Goal: Task Accomplishment & Management: Manage account settings

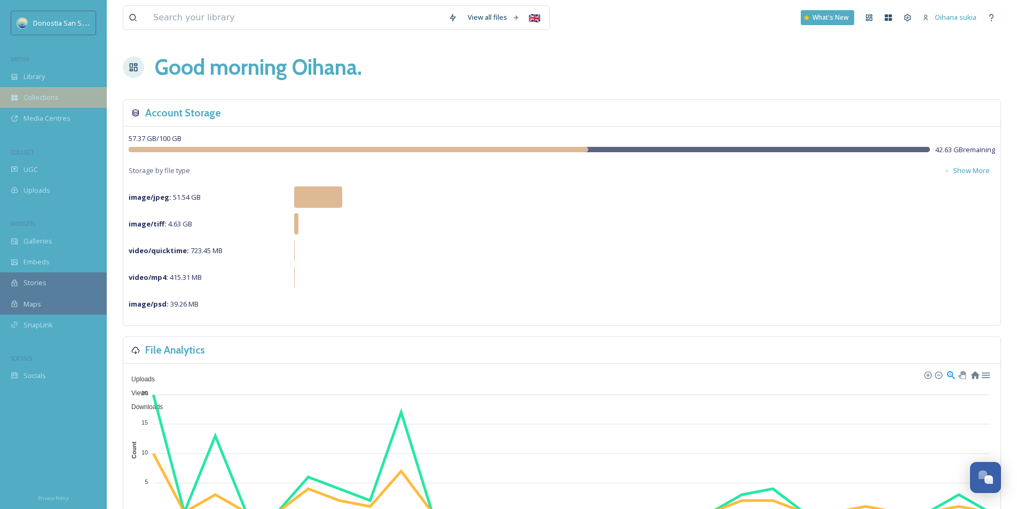
click at [50, 106] on div "Collections" at bounding box center [53, 97] width 107 height 21
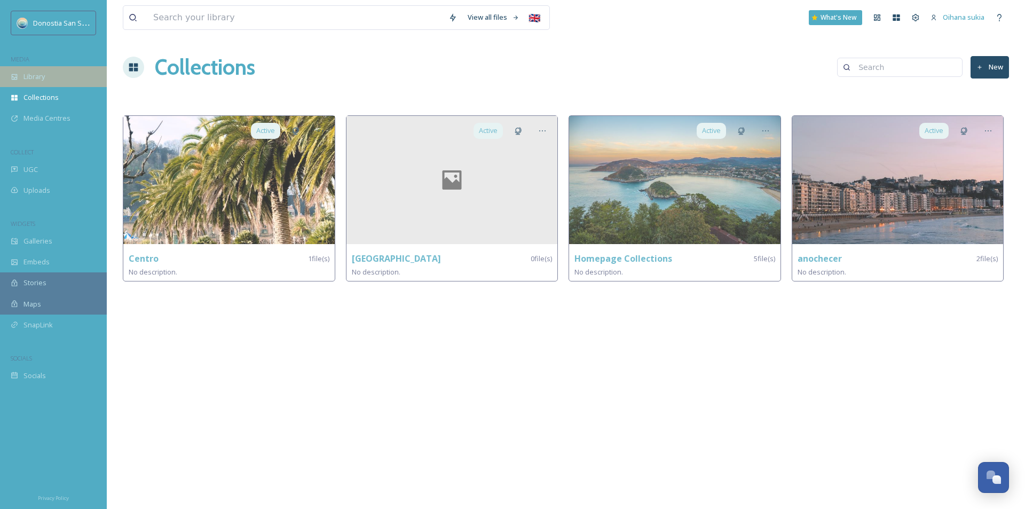
click at [46, 81] on div "Library" at bounding box center [53, 76] width 107 height 21
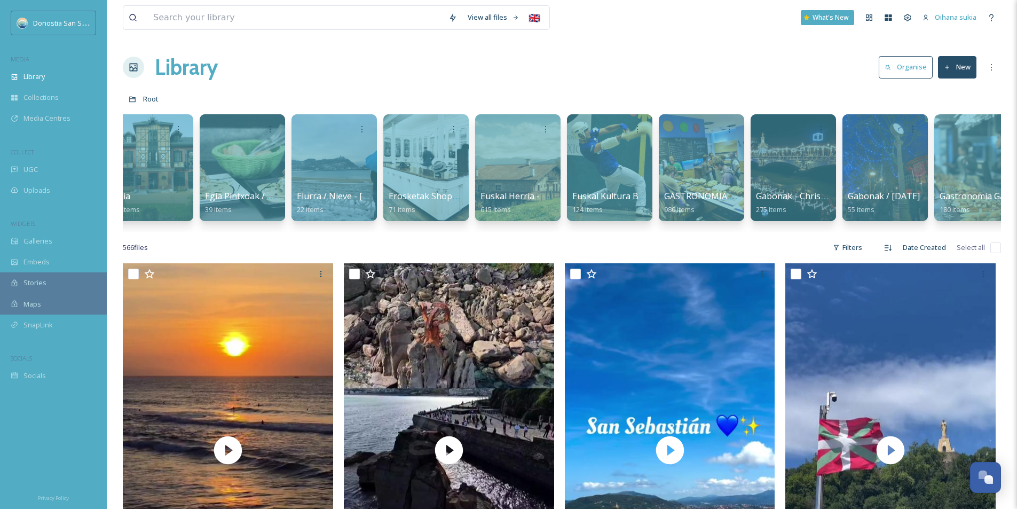
scroll to position [0, 854]
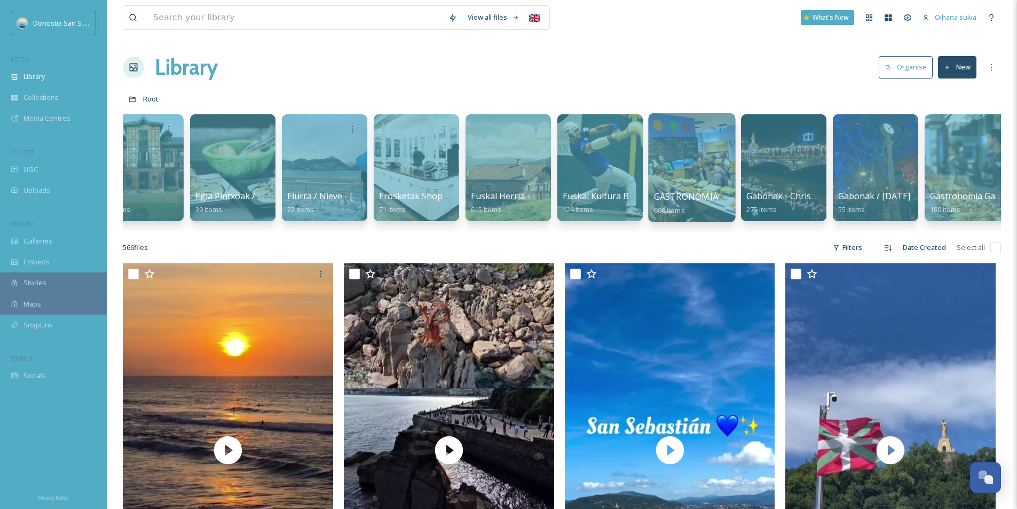
click at [729, 178] on div at bounding box center [691, 167] width 87 height 109
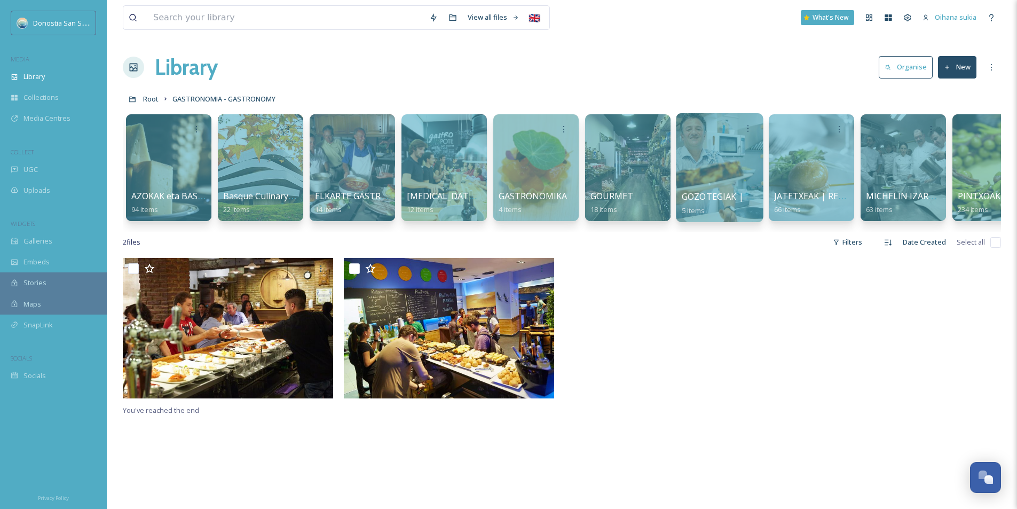
click at [722, 193] on span "GOZOTEGIAK | PASTELERÍAS" at bounding box center [741, 197] width 119 height 12
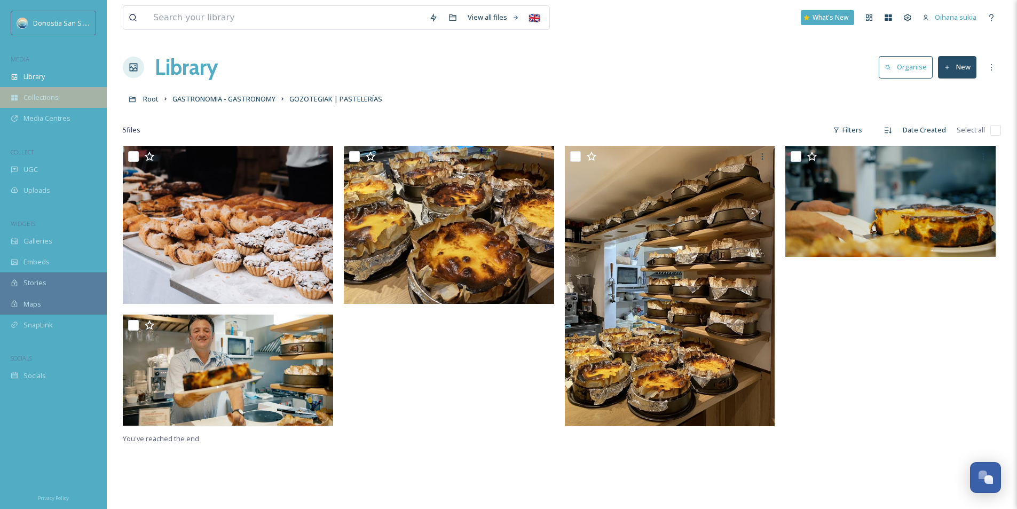
click at [42, 96] on span "Collections" at bounding box center [40, 97] width 35 height 10
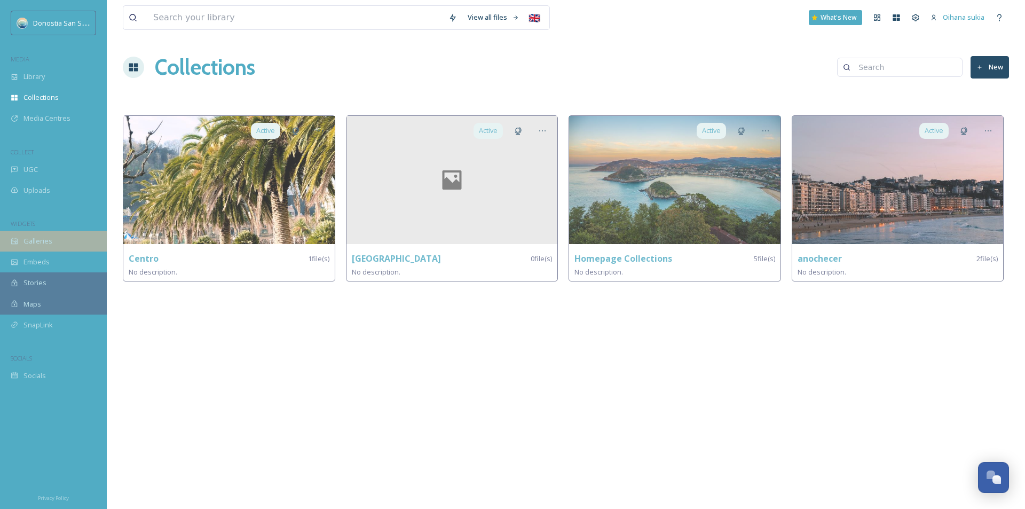
click at [35, 246] on span "Galleries" at bounding box center [37, 241] width 29 height 10
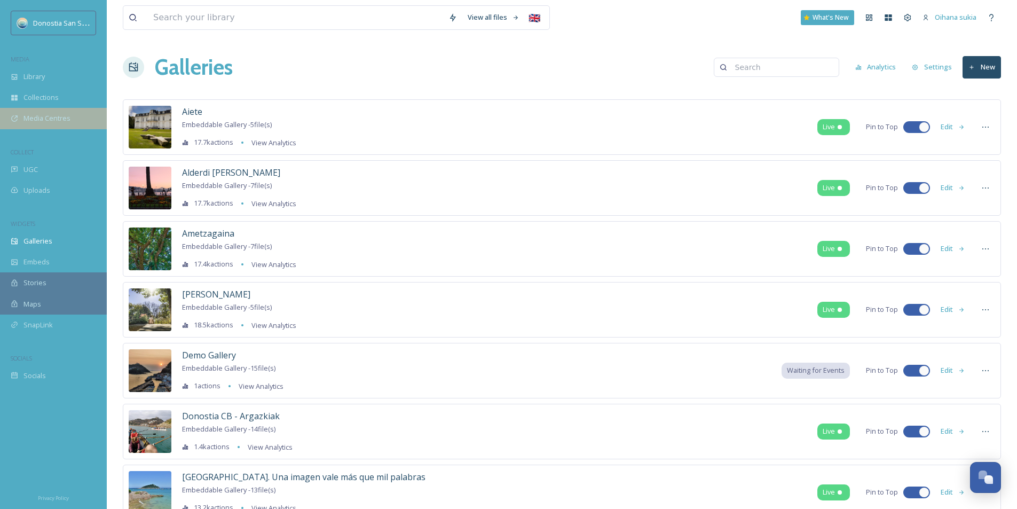
click at [57, 117] on span "Media Centres" at bounding box center [46, 118] width 47 height 10
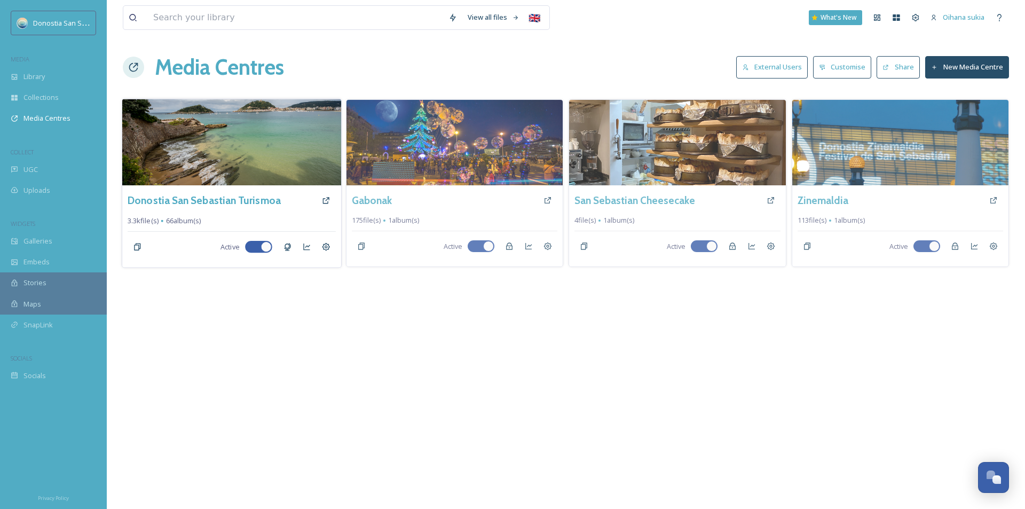
click at [304, 153] on img at bounding box center [231, 142] width 219 height 86
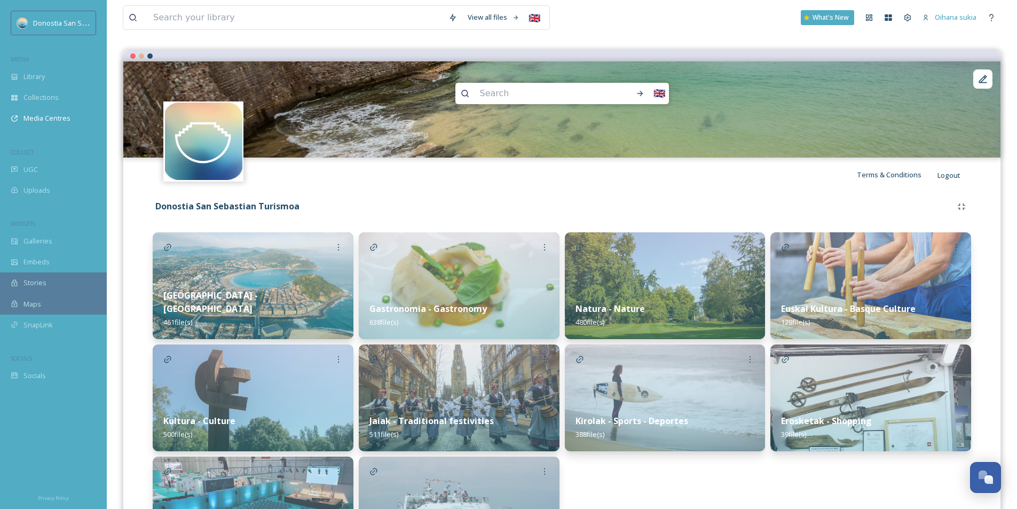
scroll to position [160, 0]
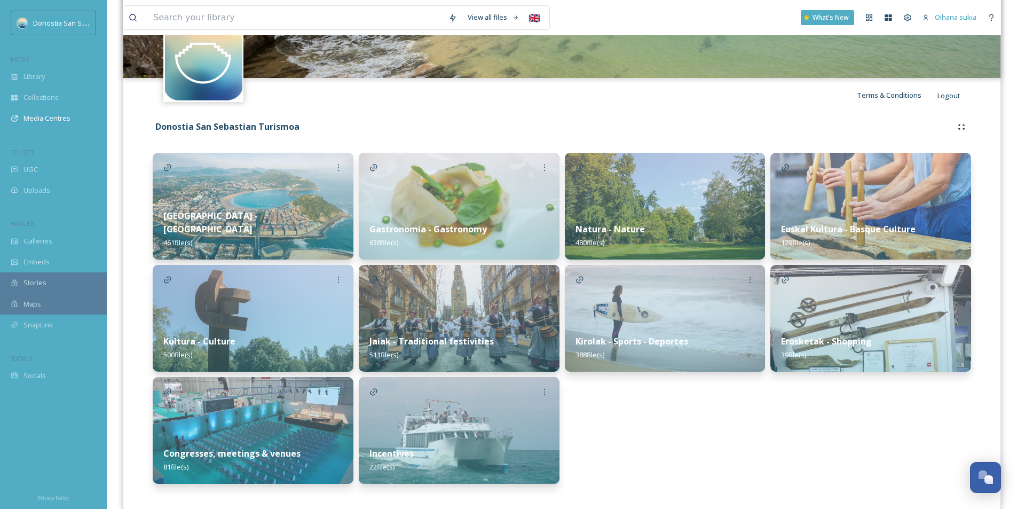
click at [471, 196] on img at bounding box center [459, 206] width 201 height 107
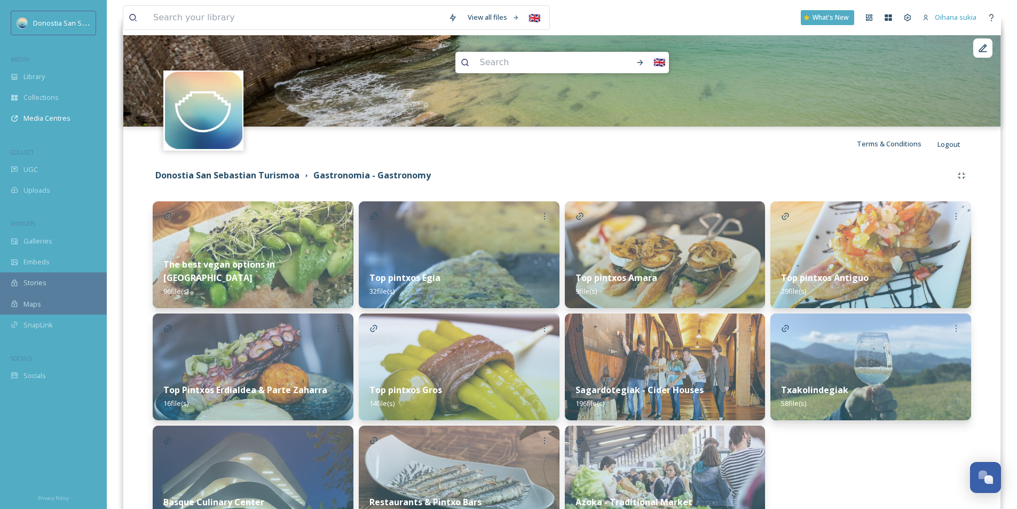
scroll to position [111, 0]
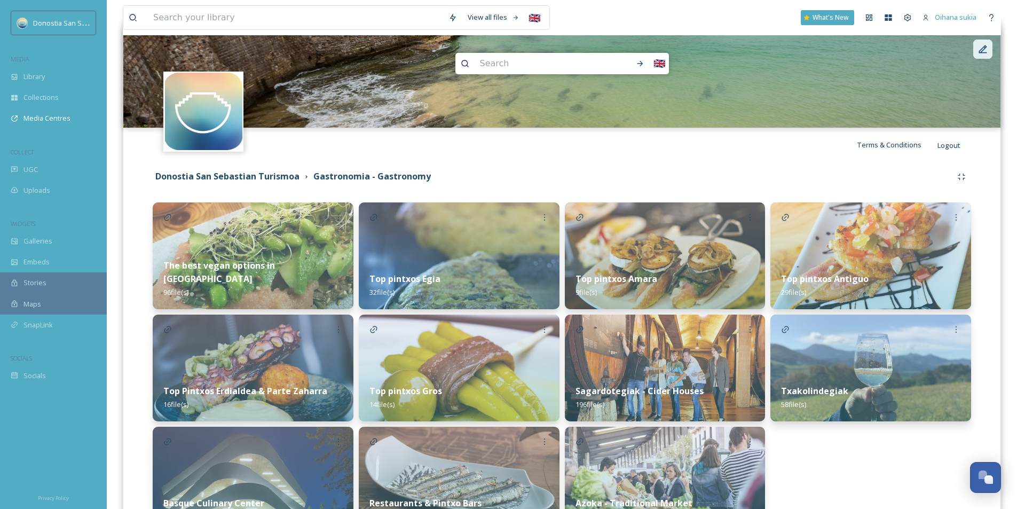
click at [981, 50] on icon at bounding box center [983, 49] width 8 height 8
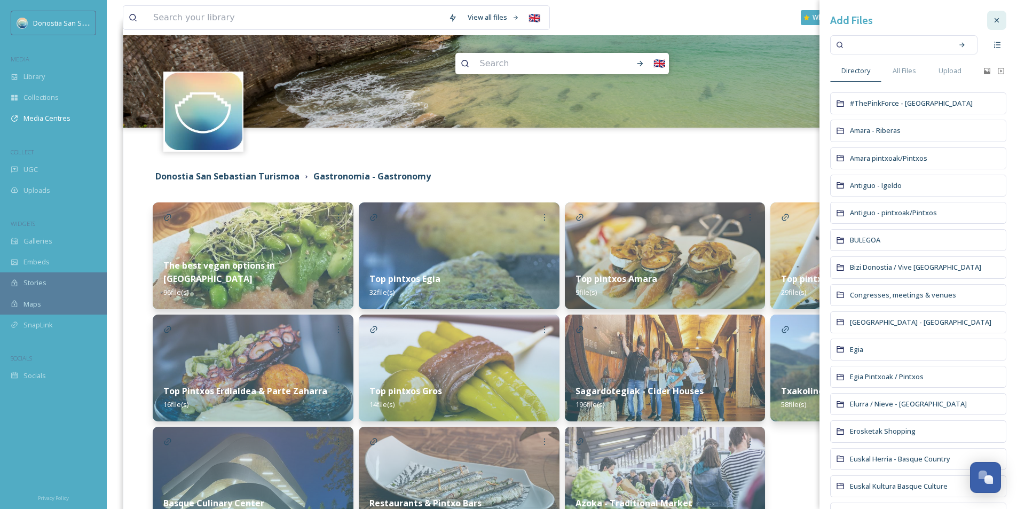
click at [993, 21] on div at bounding box center [996, 20] width 19 height 19
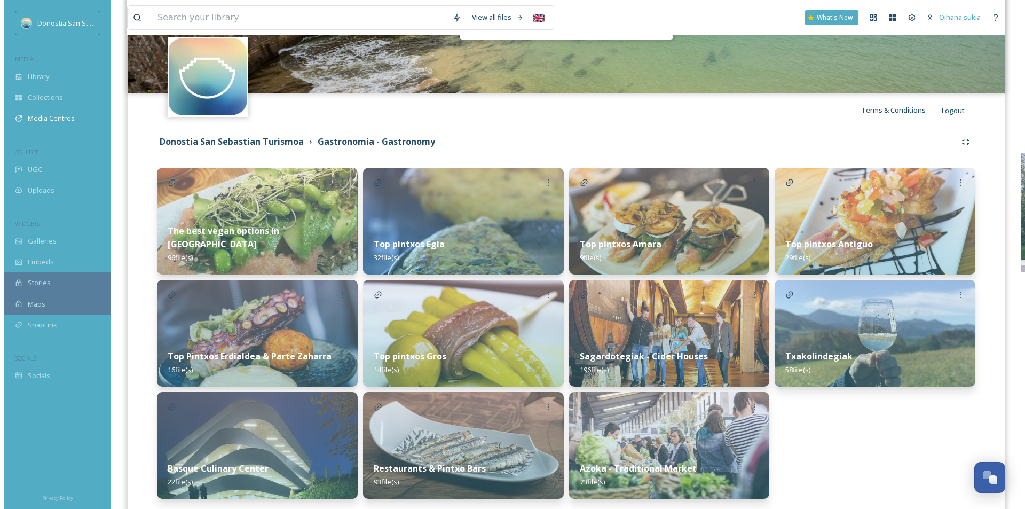
scroll to position [0, 0]
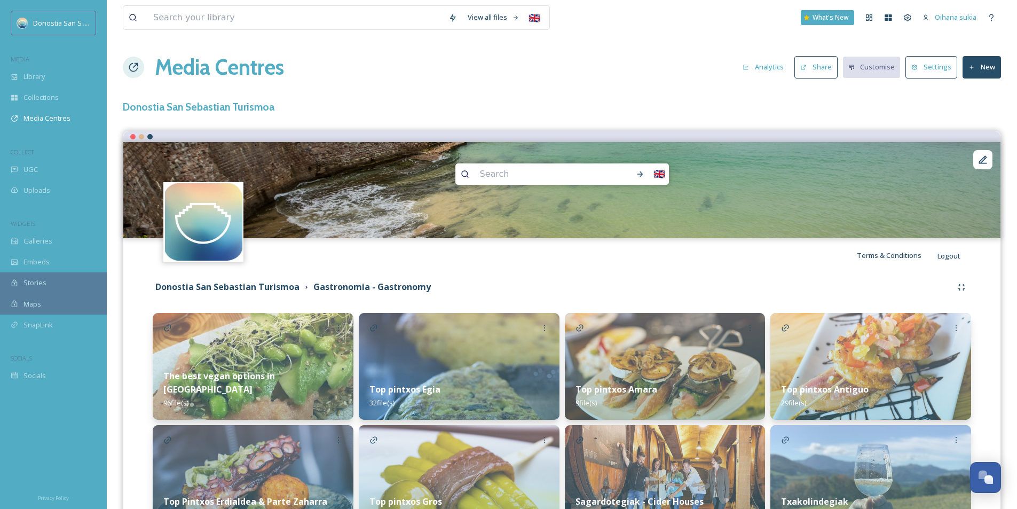
click at [985, 66] on button "New" at bounding box center [981, 67] width 38 height 22
click at [977, 113] on span "Add Album" at bounding box center [977, 113] width 35 height 10
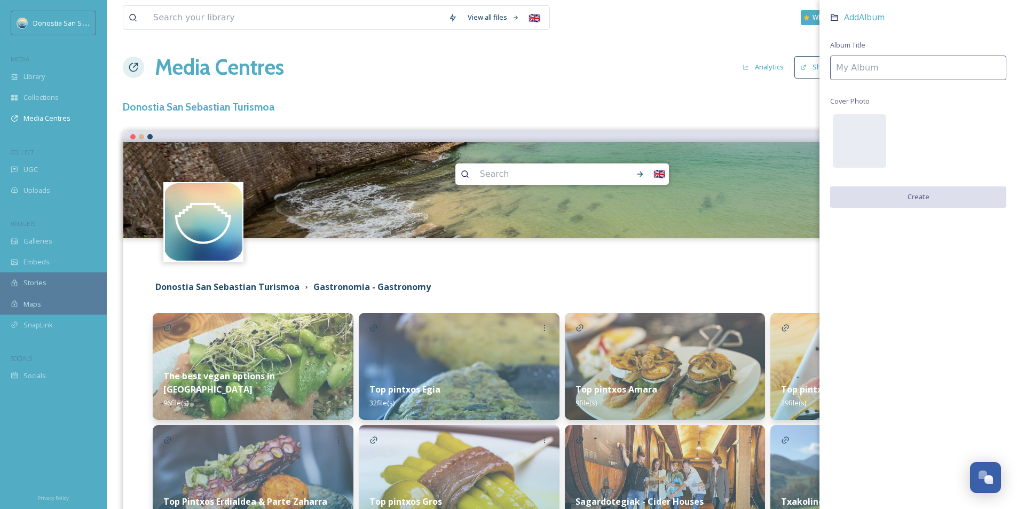
click at [879, 64] on input at bounding box center [918, 68] width 176 height 25
paste input "gozotegiak pastelerias"
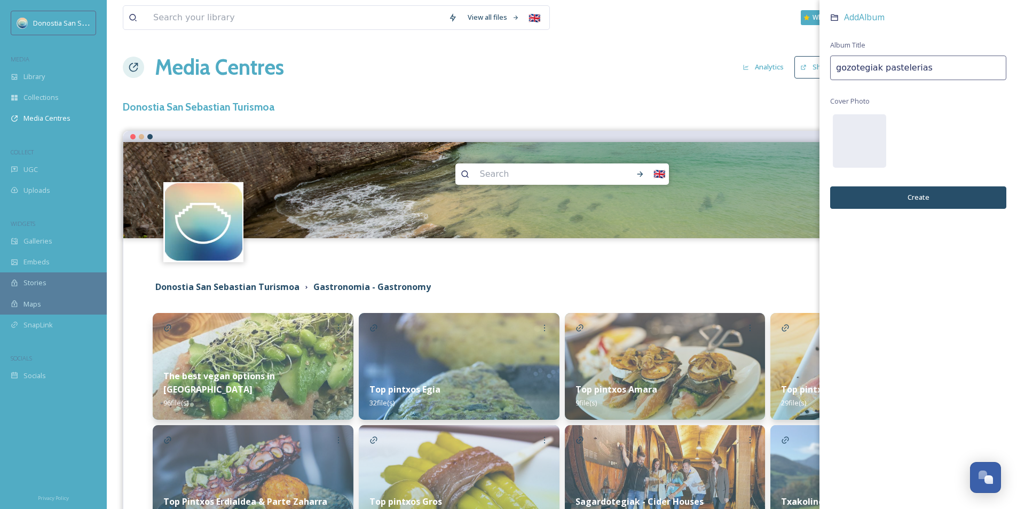
click at [842, 69] on input "gozotegiak pastelerias" at bounding box center [918, 68] width 176 height 25
click at [886, 70] on input "Gozotegiak pastelerias" at bounding box center [918, 68] width 176 height 25
click at [926, 67] on input "Gozotegiak Pastelerias" at bounding box center [918, 68] width 176 height 25
type input "Gozotegiak Pastelerias Pastry"
click at [895, 195] on button "Create" at bounding box center [918, 197] width 176 height 22
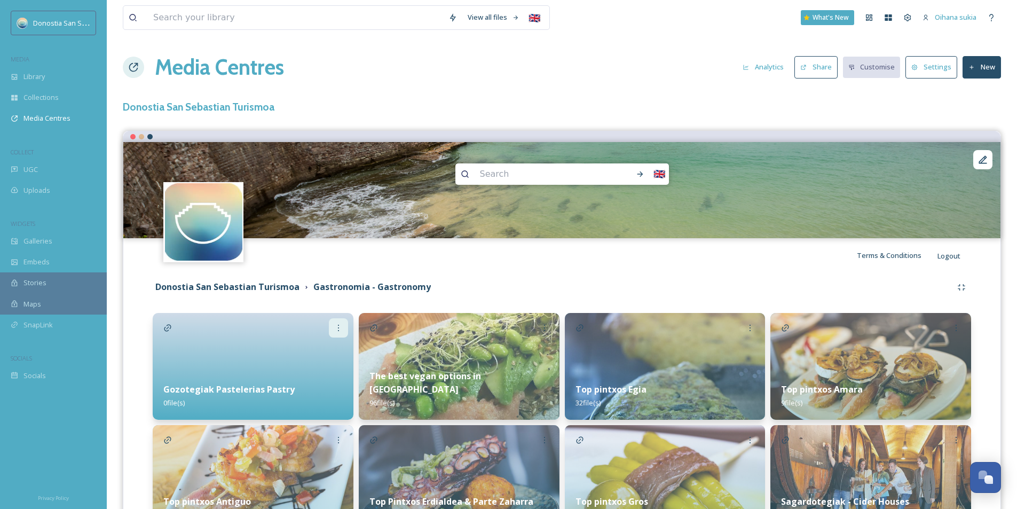
click at [337, 330] on icon at bounding box center [338, 327] width 9 height 9
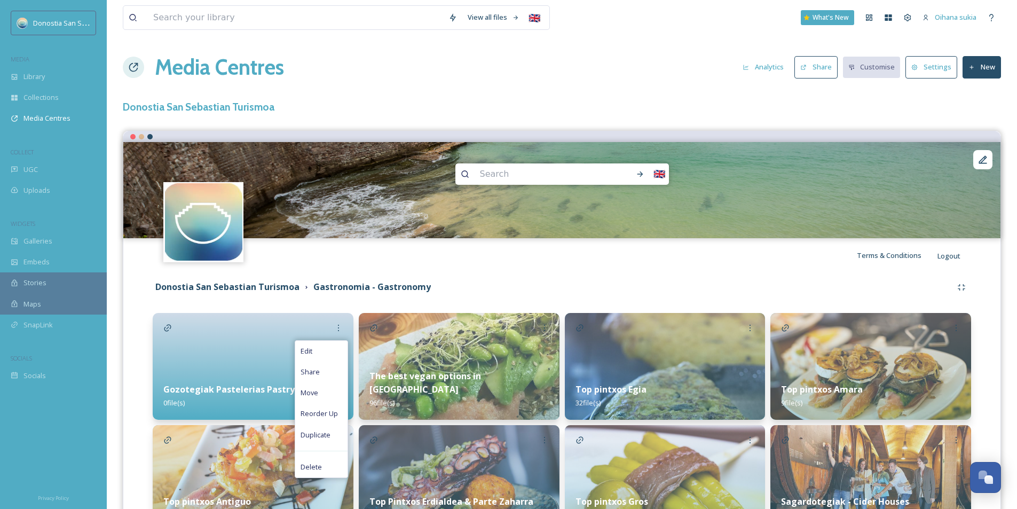
click at [235, 373] on div "Gozotegiak Pastelerias Pastry 0 file(s)" at bounding box center [253, 396] width 201 height 48
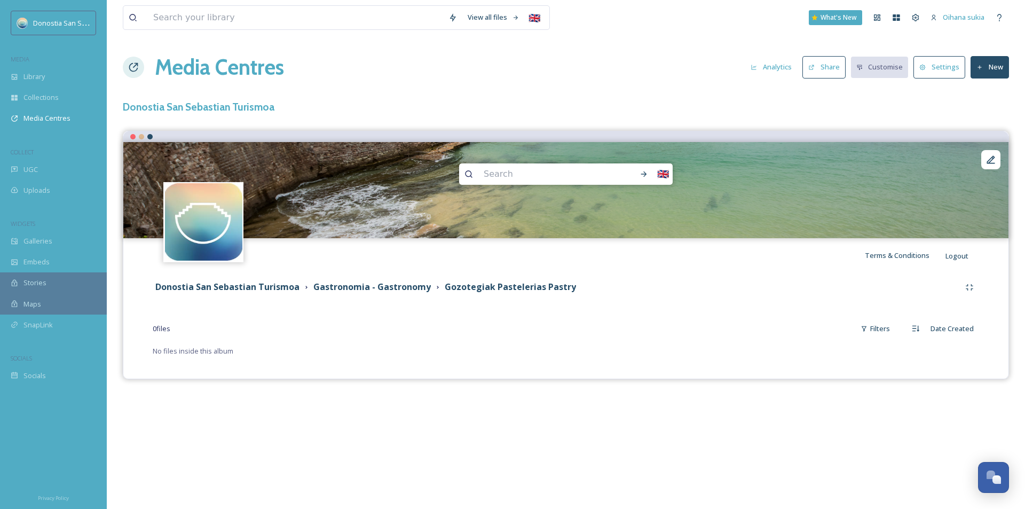
click at [993, 70] on button "New" at bounding box center [989, 67] width 38 height 22
click at [988, 96] on span "Add Files" at bounding box center [982, 92] width 29 height 10
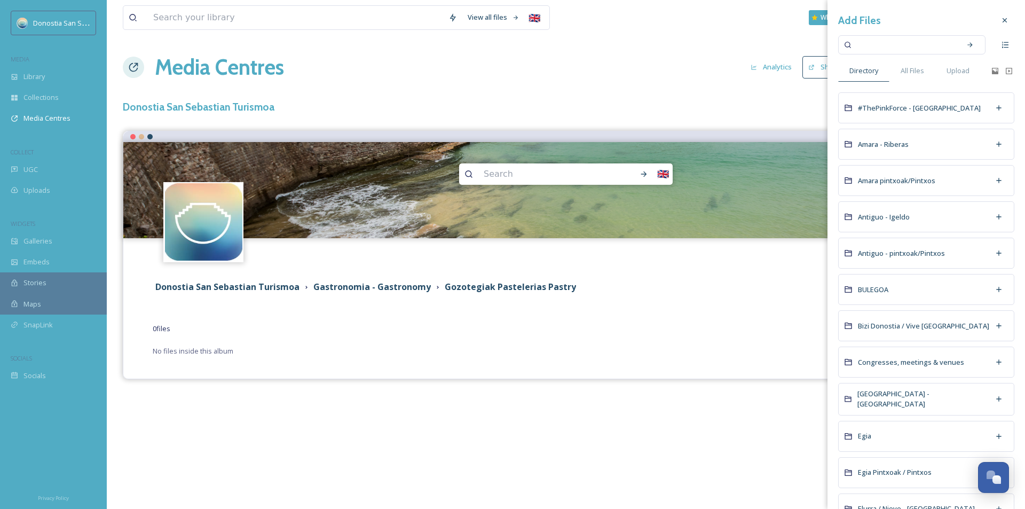
click at [905, 44] on input at bounding box center [904, 44] width 101 height 23
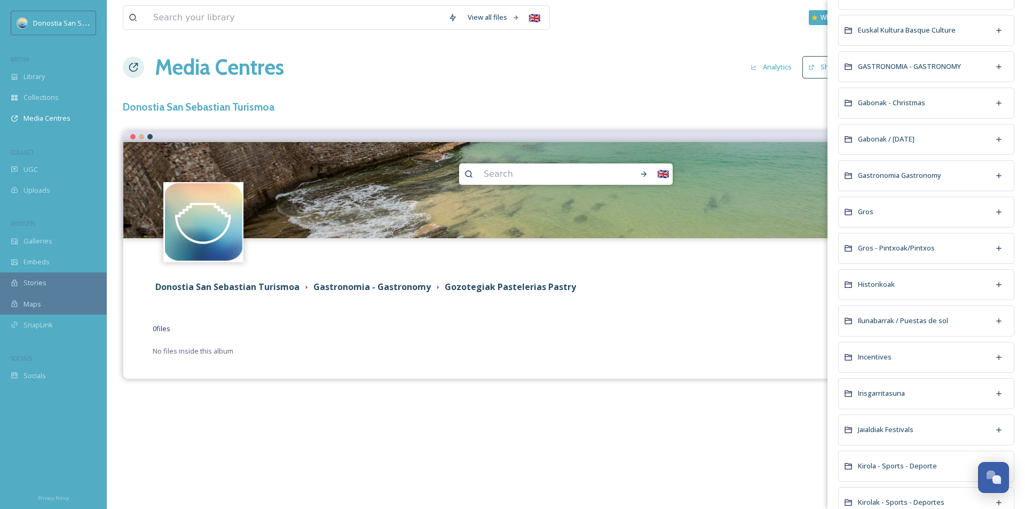
scroll to position [480, 0]
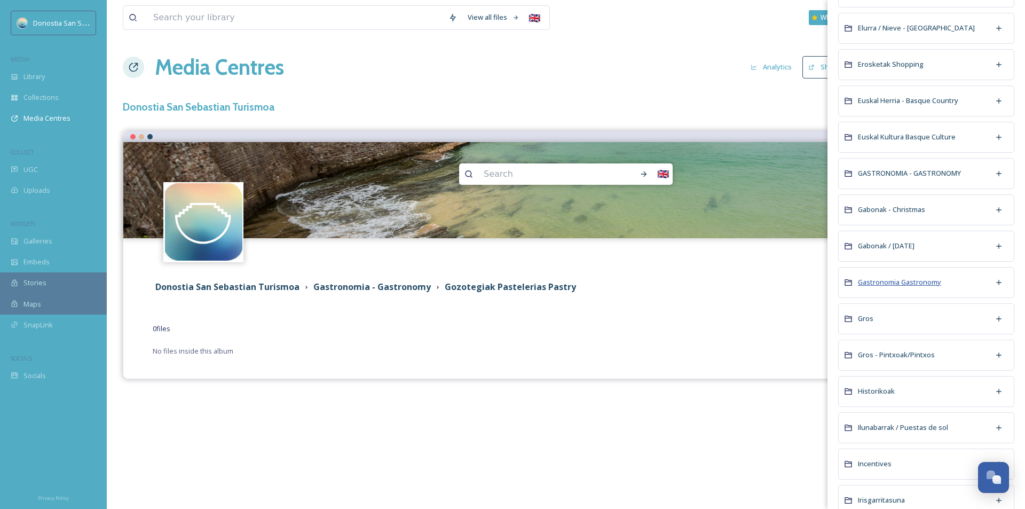
type input "goz"
click at [905, 280] on span "Gastronomia Gastronomy" at bounding box center [899, 282] width 83 height 10
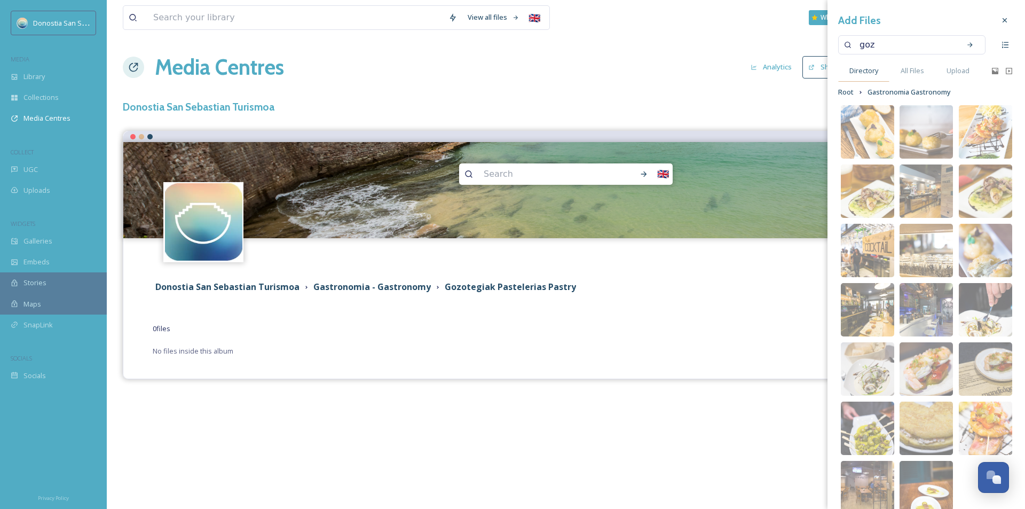
click at [870, 73] on span "Directory" at bounding box center [863, 71] width 29 height 10
click at [838, 91] on span "Root" at bounding box center [845, 92] width 15 height 10
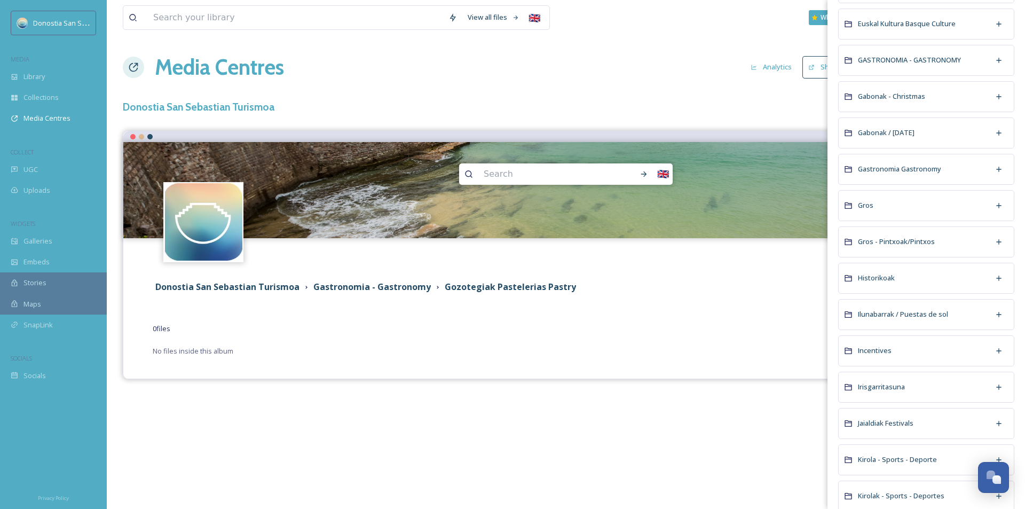
scroll to position [587, 0]
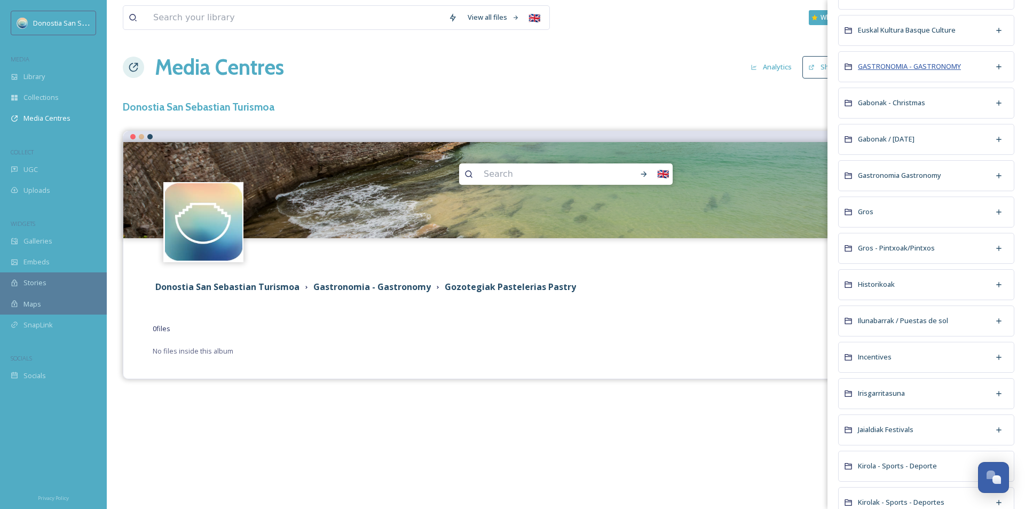
click at [937, 64] on span "GASTRONOMIA - GASTRONOMY" at bounding box center [909, 66] width 103 height 10
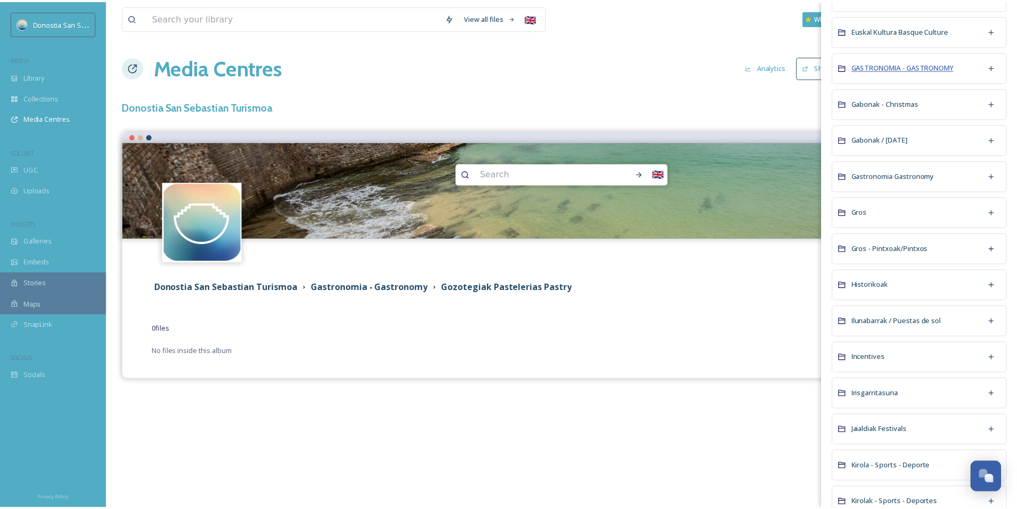
scroll to position [0, 0]
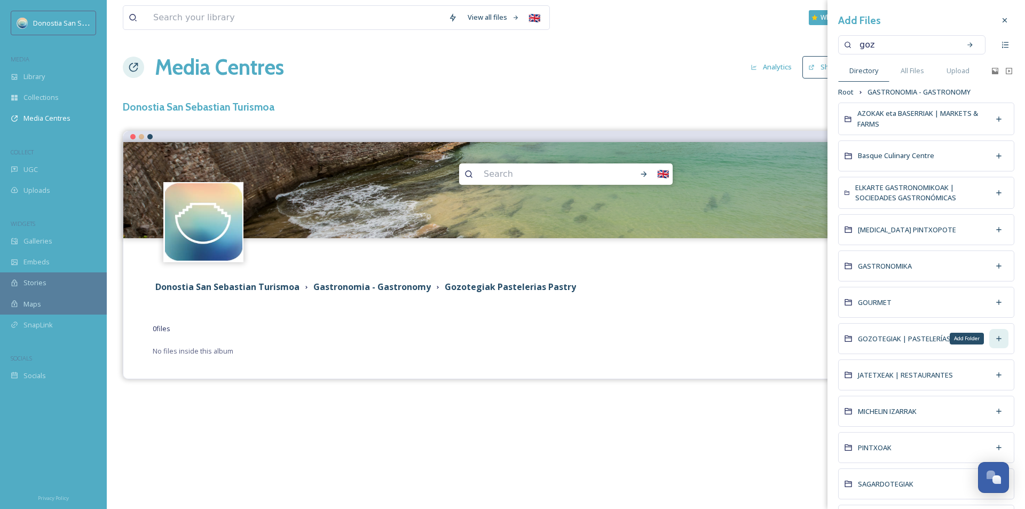
click at [995, 337] on icon at bounding box center [999, 338] width 9 height 9
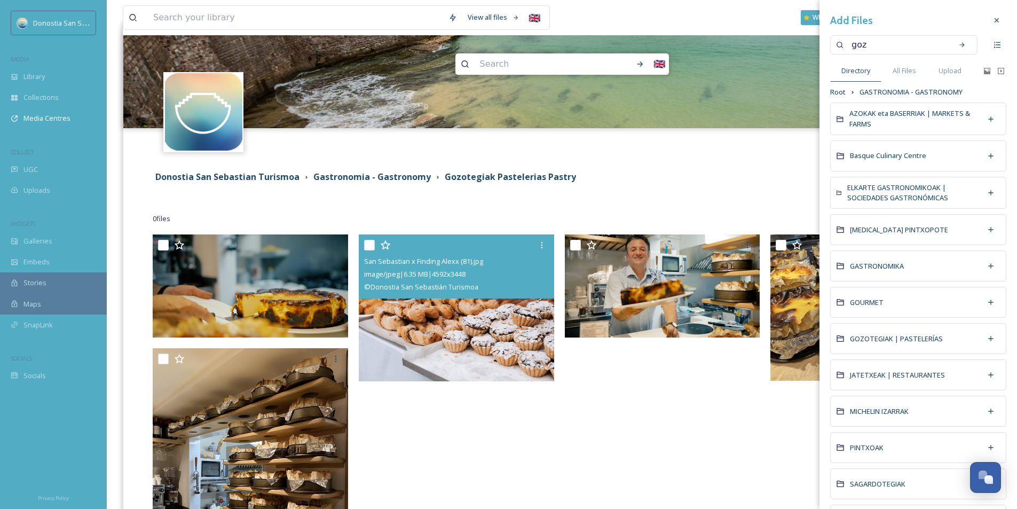
scroll to position [106, 0]
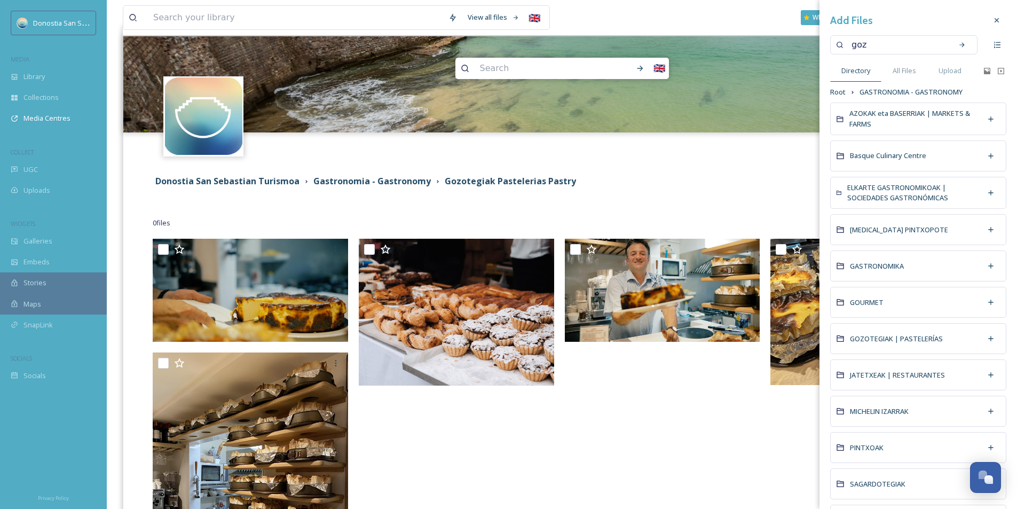
click at [729, 467] on div at bounding box center [665, 429] width 201 height 380
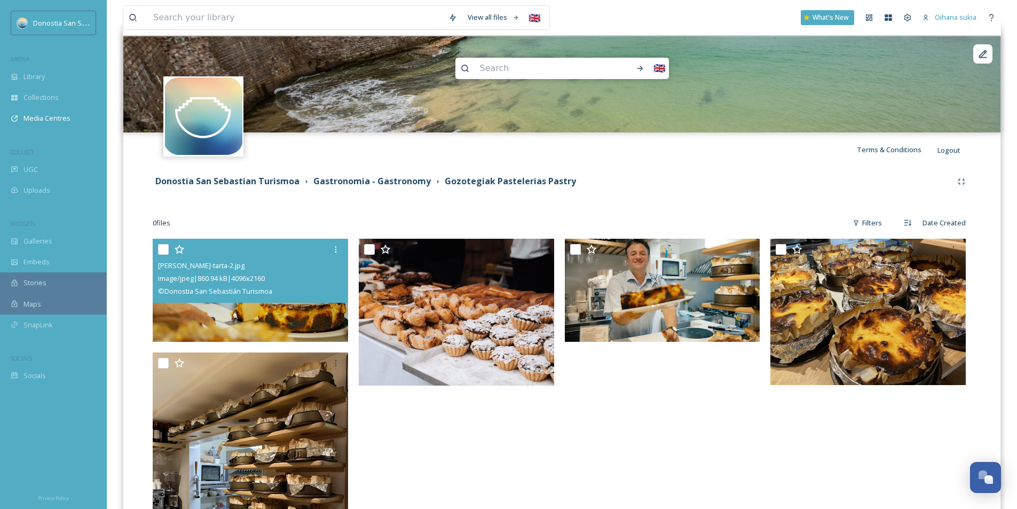
click at [162, 250] on input "checkbox" at bounding box center [163, 249] width 11 height 11
checkbox input "true"
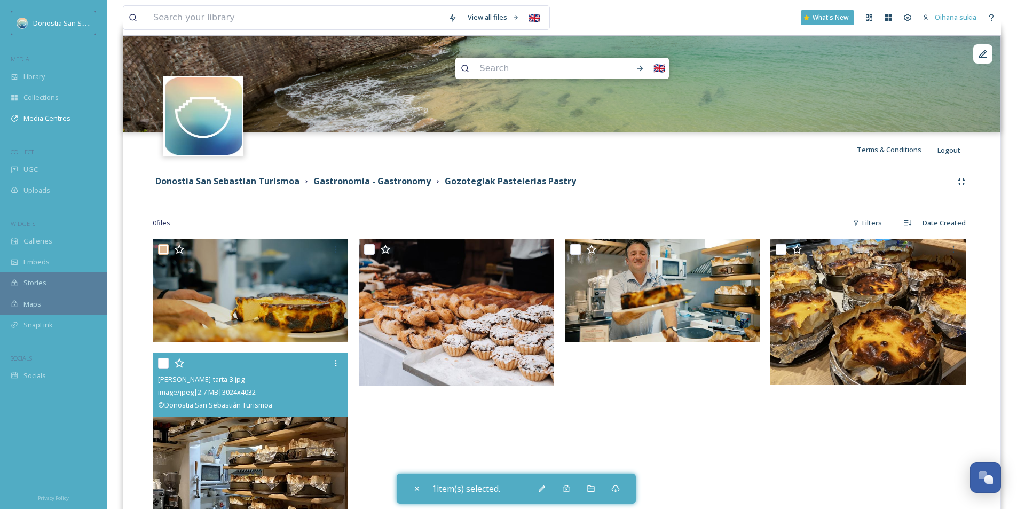
click at [165, 363] on input "checkbox" at bounding box center [163, 363] width 11 height 11
checkbox input "true"
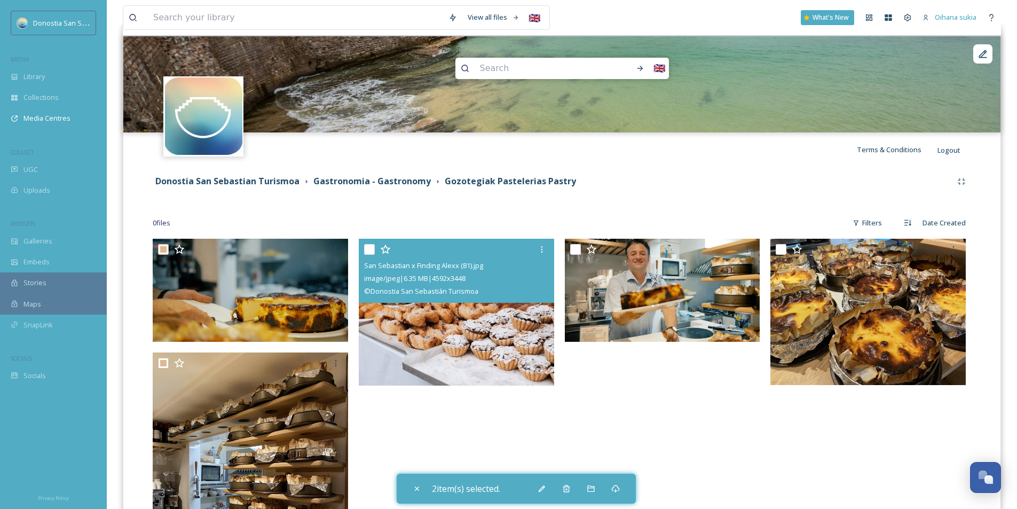
click at [365, 247] on input "checkbox" at bounding box center [369, 249] width 11 height 11
checkbox input "true"
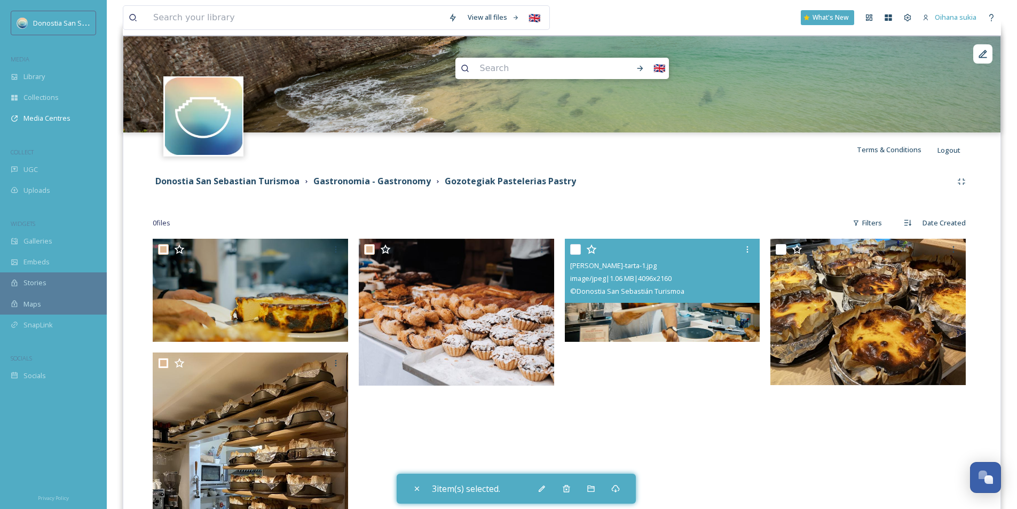
click at [574, 249] on input "checkbox" at bounding box center [575, 249] width 11 height 11
checkbox input "true"
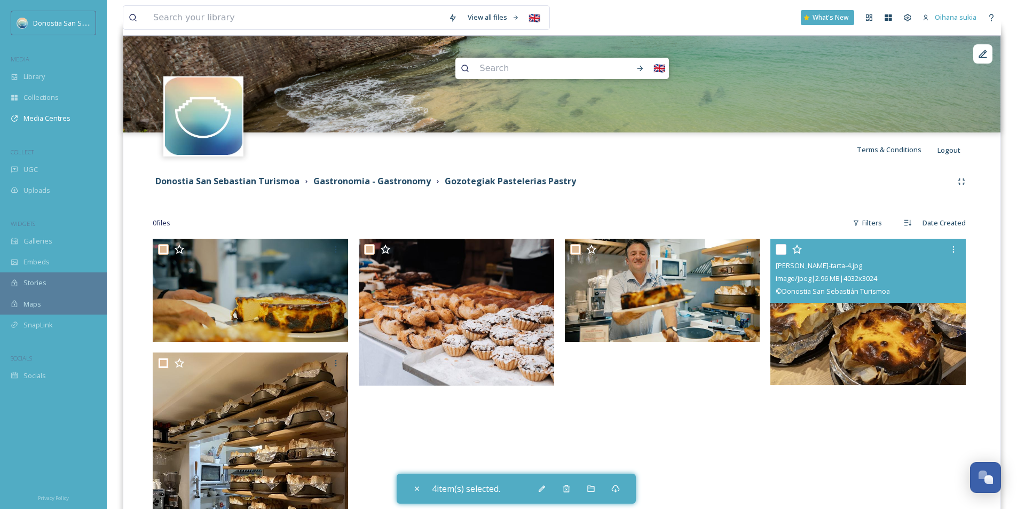
click at [786, 252] on input "checkbox" at bounding box center [781, 249] width 11 height 11
checkbox input "true"
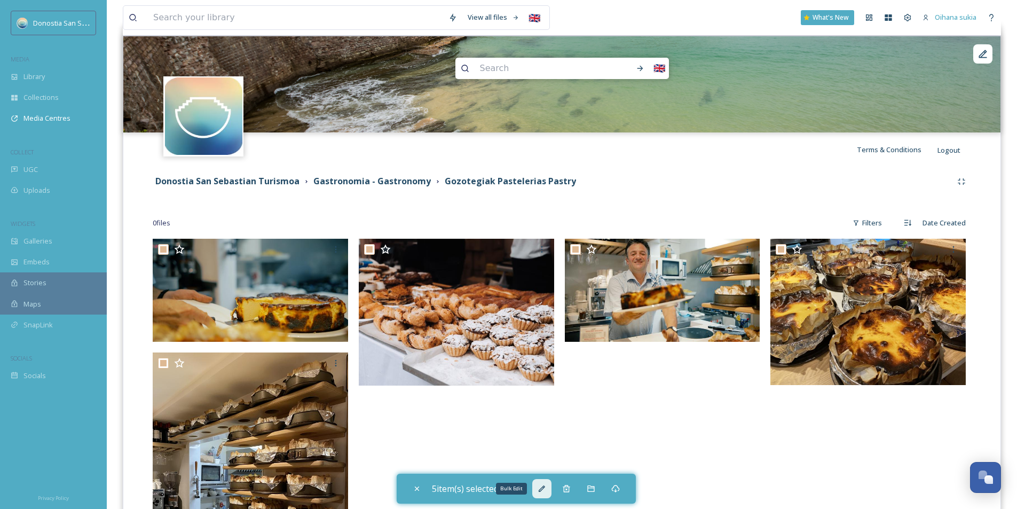
click at [544, 488] on icon at bounding box center [542, 488] width 6 height 6
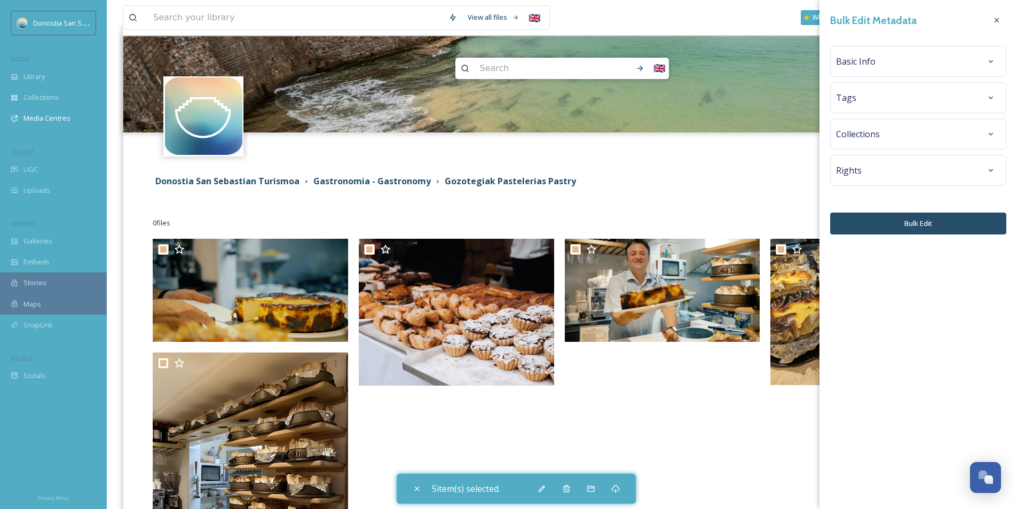
click at [896, 65] on div "Basic Info" at bounding box center [918, 61] width 164 height 19
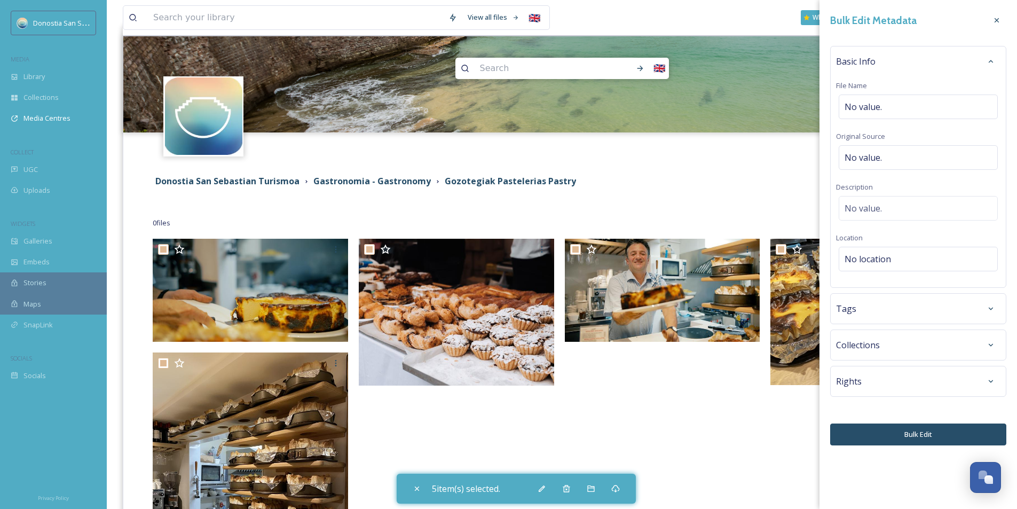
click at [896, 65] on div "Basic Info" at bounding box center [918, 61] width 164 height 19
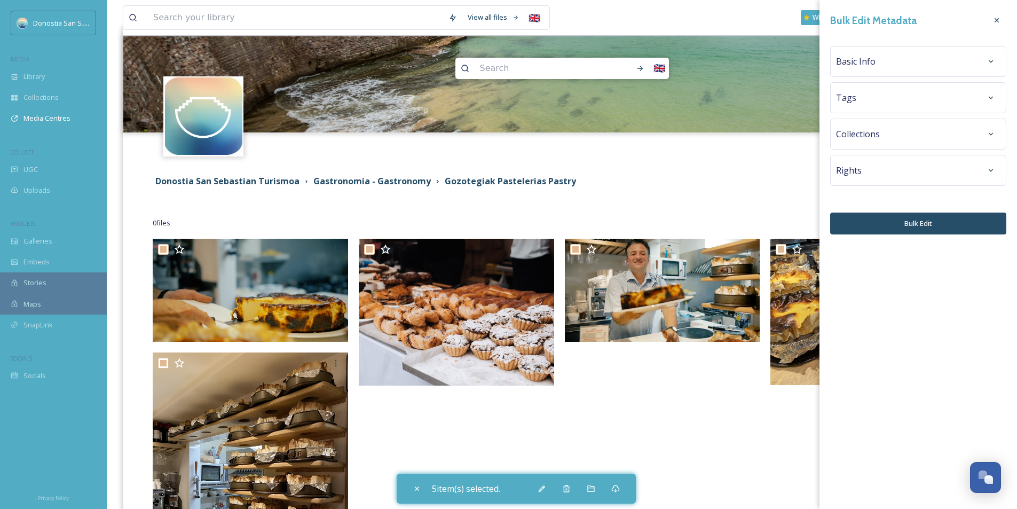
click at [897, 93] on div "Tags" at bounding box center [918, 97] width 164 height 19
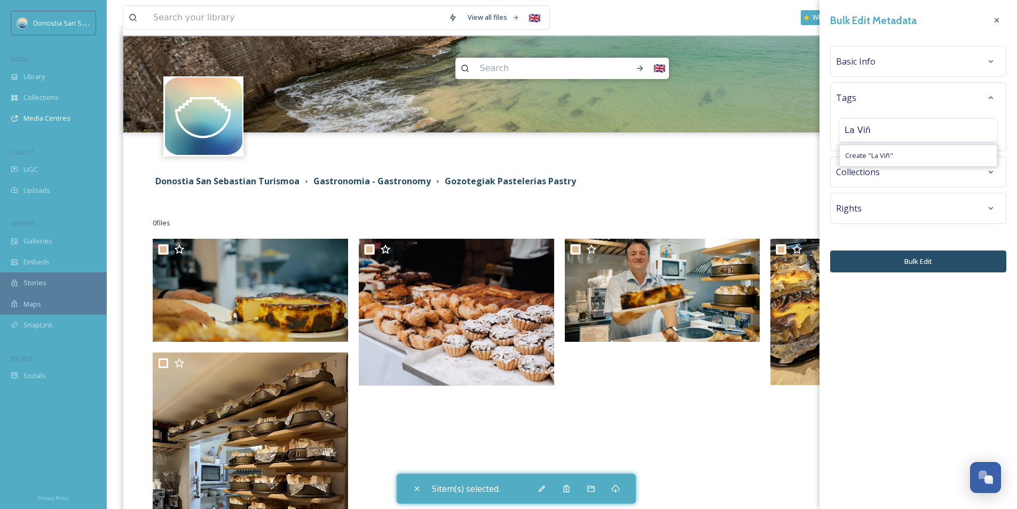
type input "La Viña"
click at [881, 60] on div "Basic Info" at bounding box center [918, 61] width 164 height 19
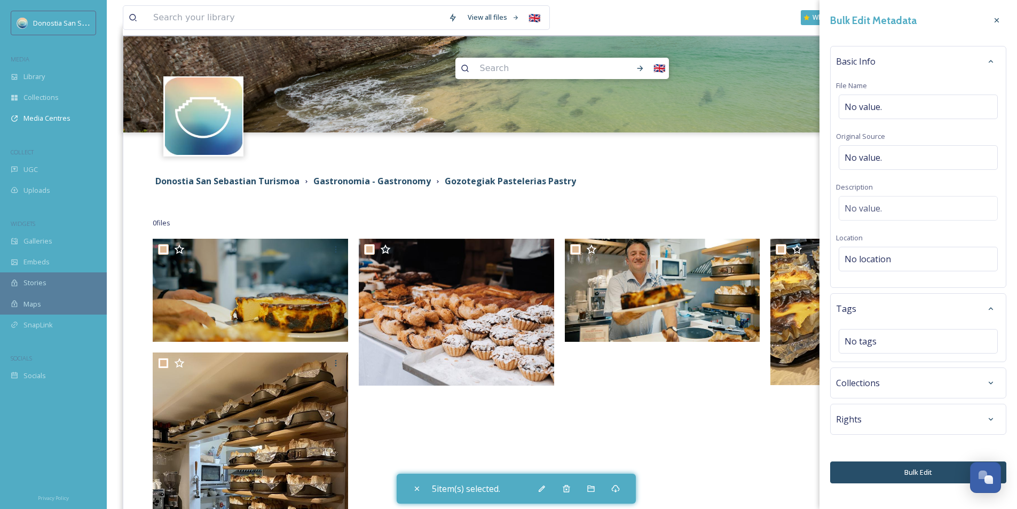
click at [863, 473] on button "Bulk Edit" at bounding box center [918, 472] width 176 height 22
checkbox input "false"
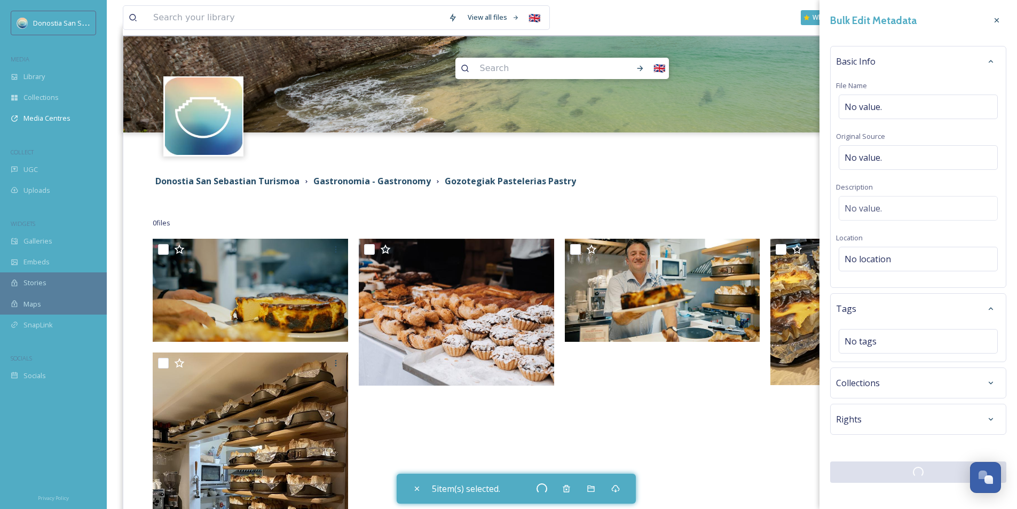
checkbox input "false"
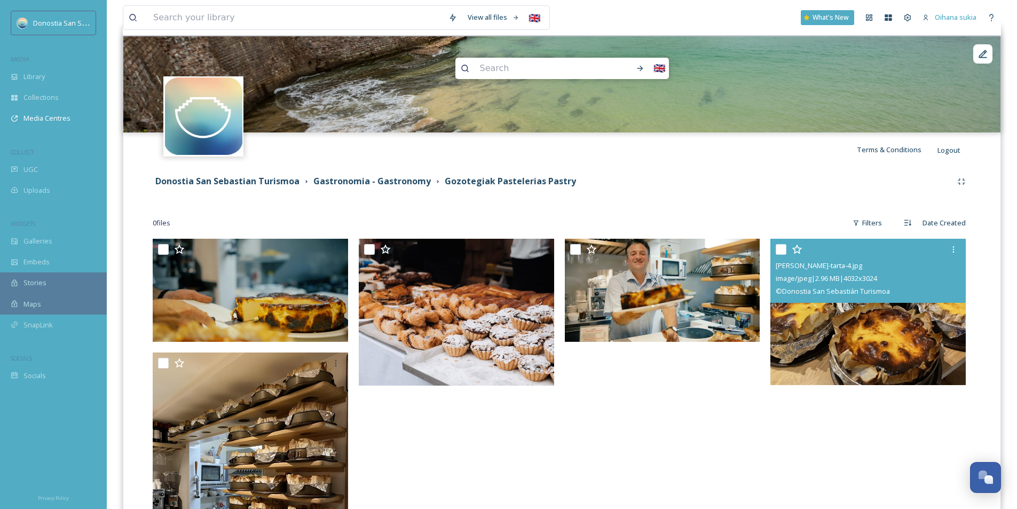
click at [900, 330] on img at bounding box center [867, 312] width 195 height 147
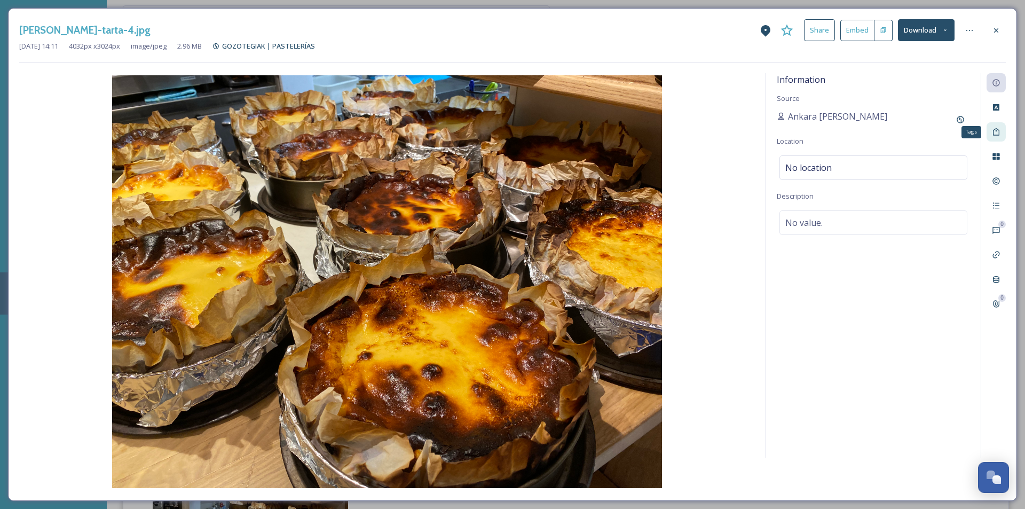
click at [994, 132] on icon at bounding box center [996, 132] width 9 height 9
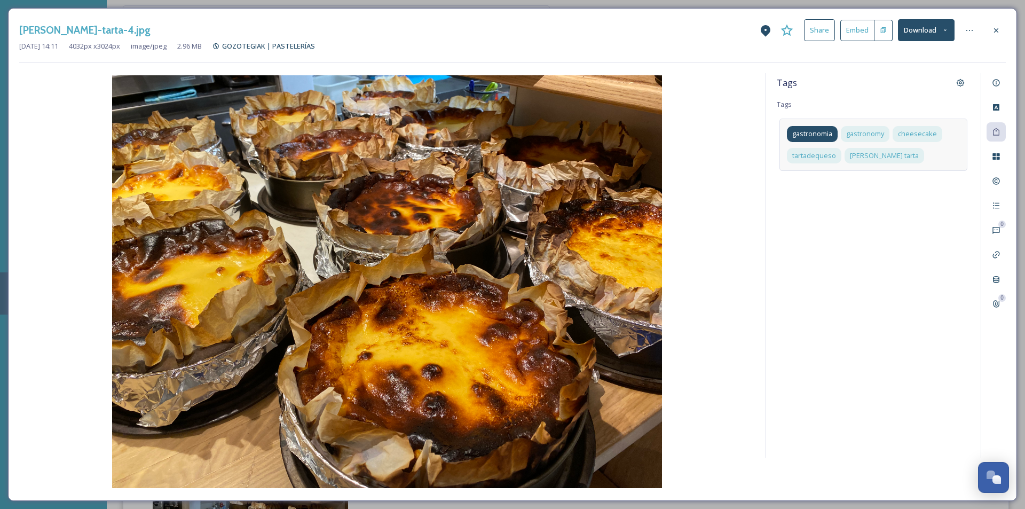
click at [820, 136] on span "gastronomia" at bounding box center [812, 134] width 40 height 10
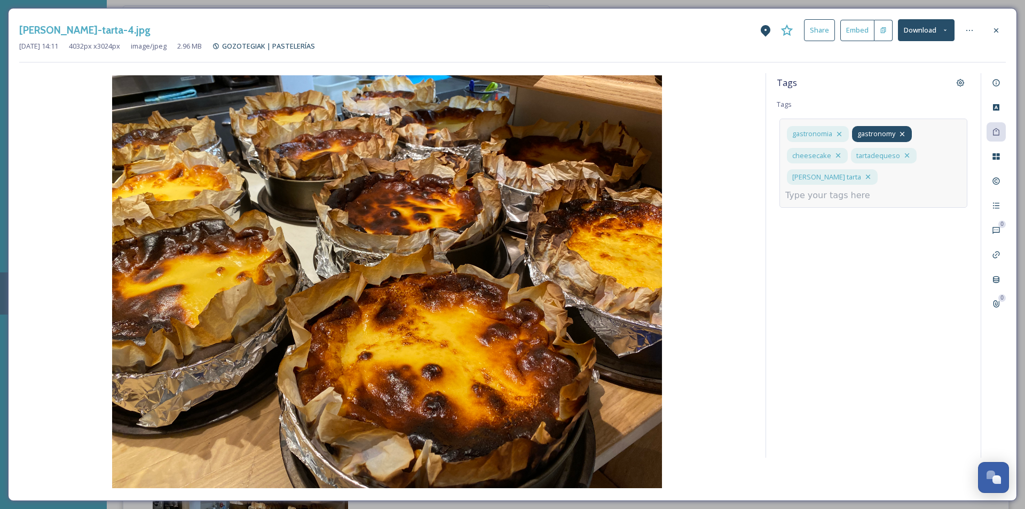
click at [862, 133] on span "gastronomy" at bounding box center [876, 134] width 38 height 10
click at [869, 133] on span "gastronomy" at bounding box center [876, 134] width 38 height 10
click at [813, 159] on span "cheesecake" at bounding box center [811, 156] width 39 height 10
click at [996, 30] on icon at bounding box center [996, 30] width 4 height 4
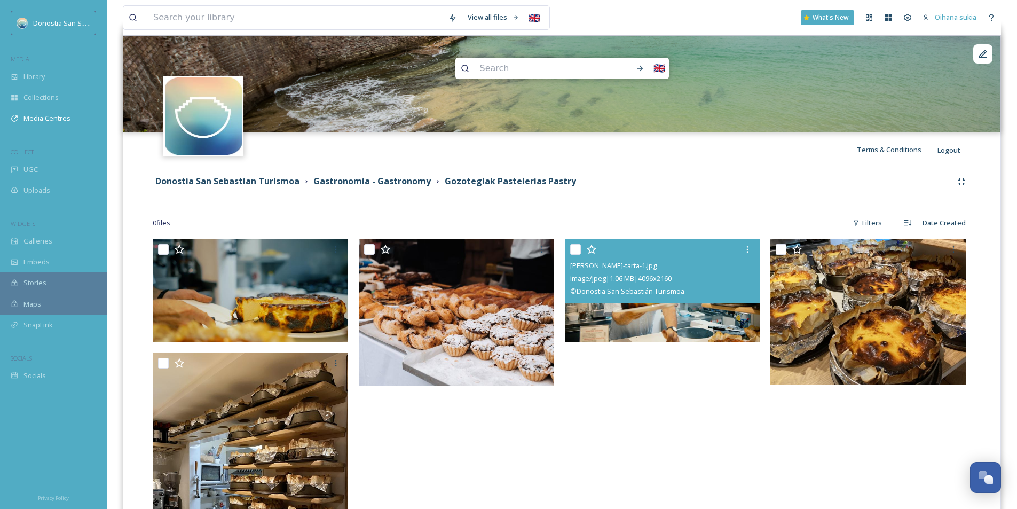
click at [676, 318] on img at bounding box center [662, 290] width 195 height 103
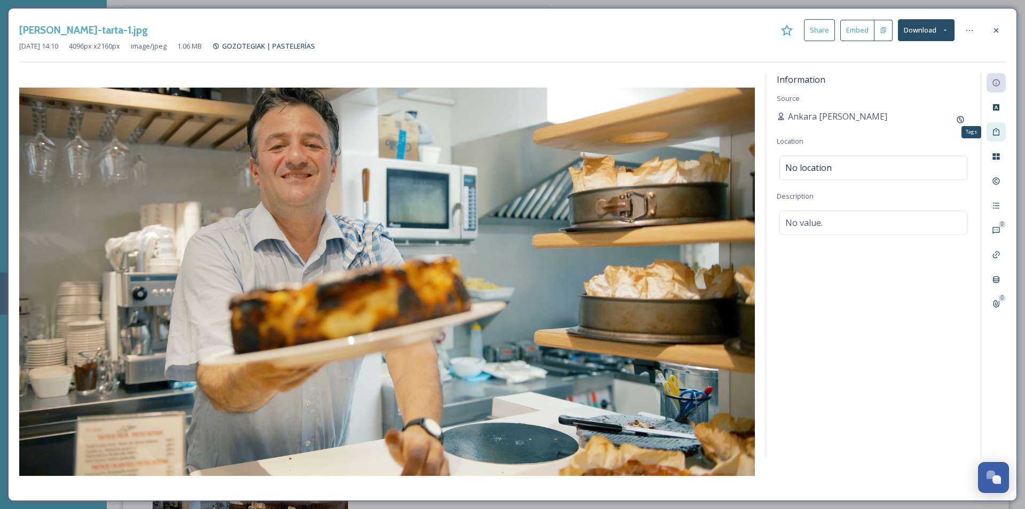
click at [996, 131] on icon at bounding box center [996, 131] width 6 height 7
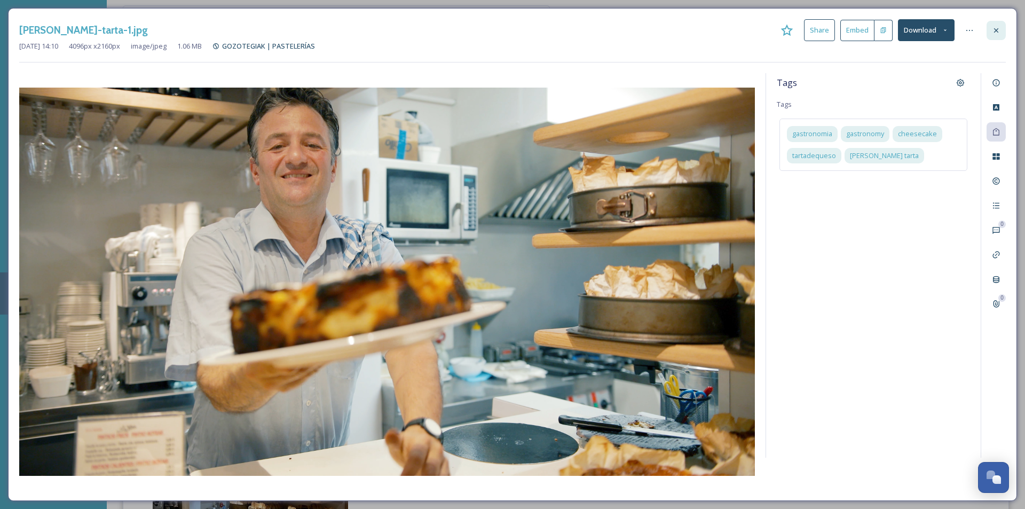
click at [999, 25] on div at bounding box center [996, 30] width 19 height 19
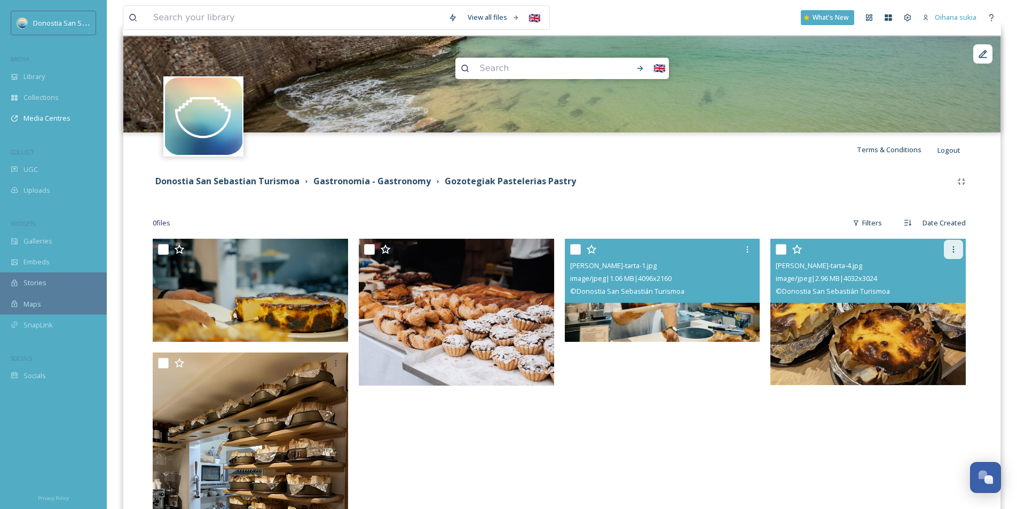
click at [953, 241] on div at bounding box center [953, 249] width 19 height 19
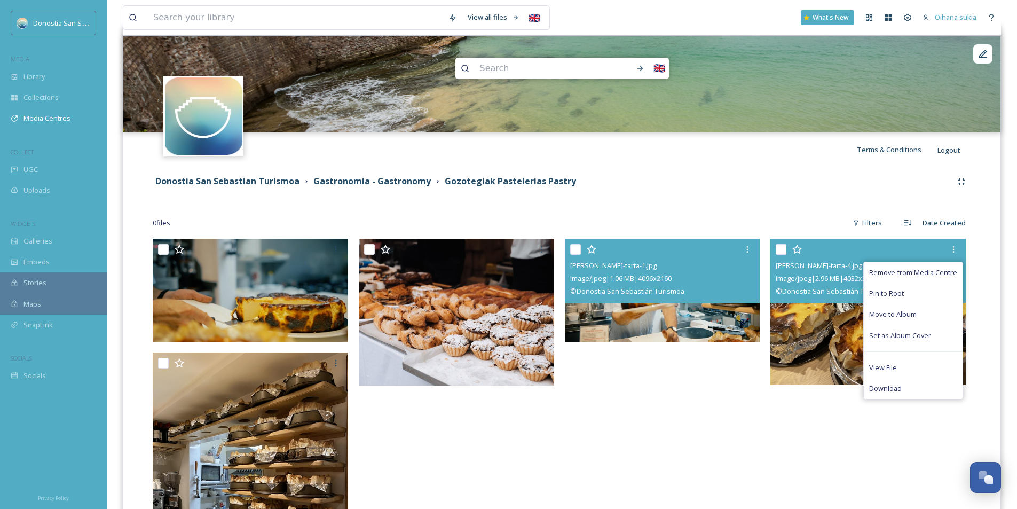
click at [834, 357] on img at bounding box center [867, 312] width 195 height 147
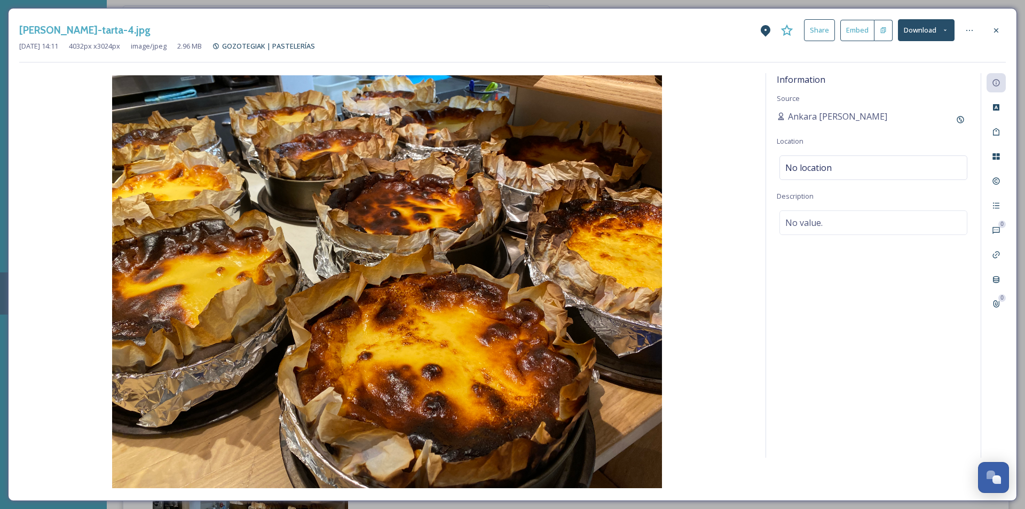
click at [946, 33] on icon at bounding box center [945, 30] width 7 height 7
click at [949, 29] on button "Download" at bounding box center [926, 30] width 57 height 22
click at [928, 25] on button "Download" at bounding box center [926, 30] width 57 height 22
click at [971, 30] on icon at bounding box center [969, 30] width 9 height 9
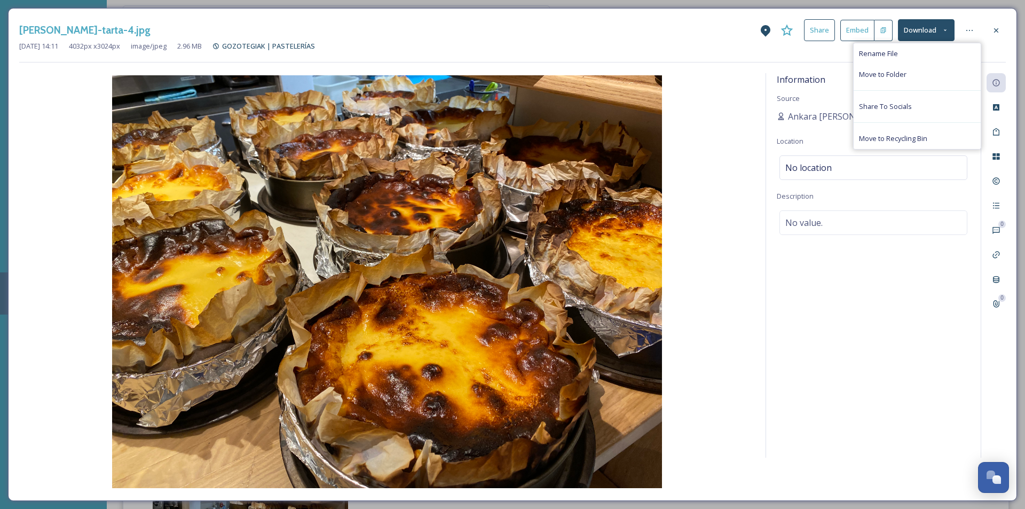
click at [893, 313] on div "Information Source Ankara Fernandez Location No location Description No value." at bounding box center [873, 265] width 215 height 384
click at [992, 111] on icon at bounding box center [996, 107] width 9 height 9
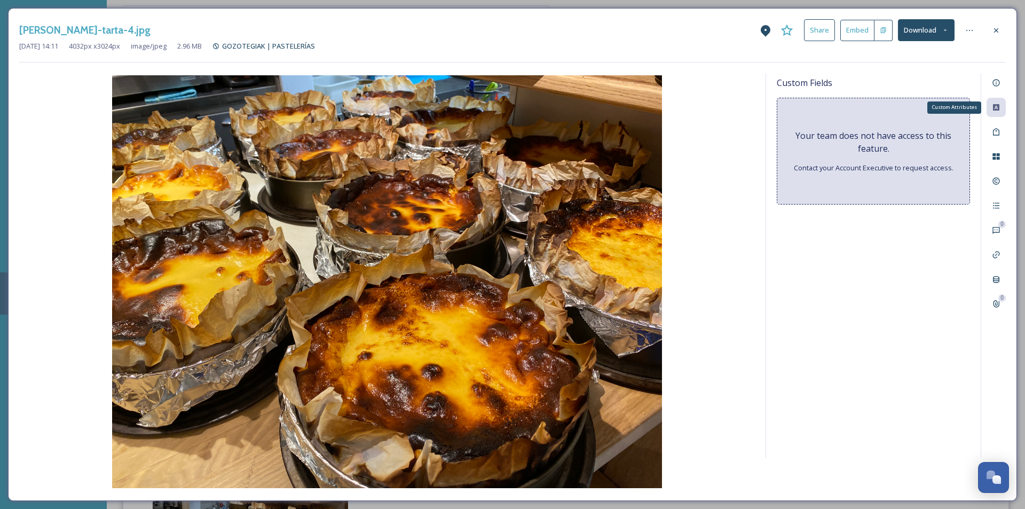
click at [992, 111] on icon at bounding box center [996, 107] width 9 height 9
click at [997, 83] on icon at bounding box center [996, 82] width 9 height 9
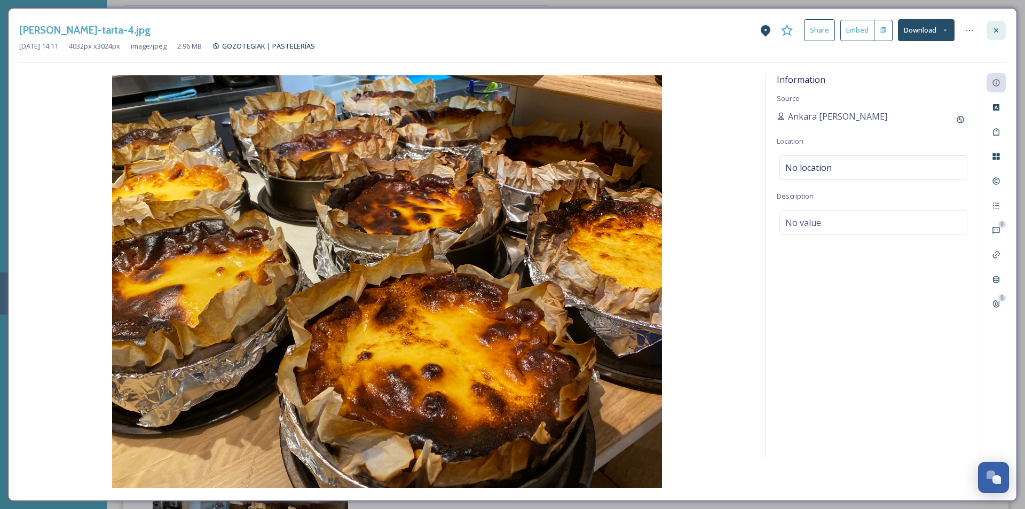
click at [996, 30] on icon at bounding box center [996, 30] width 4 height 4
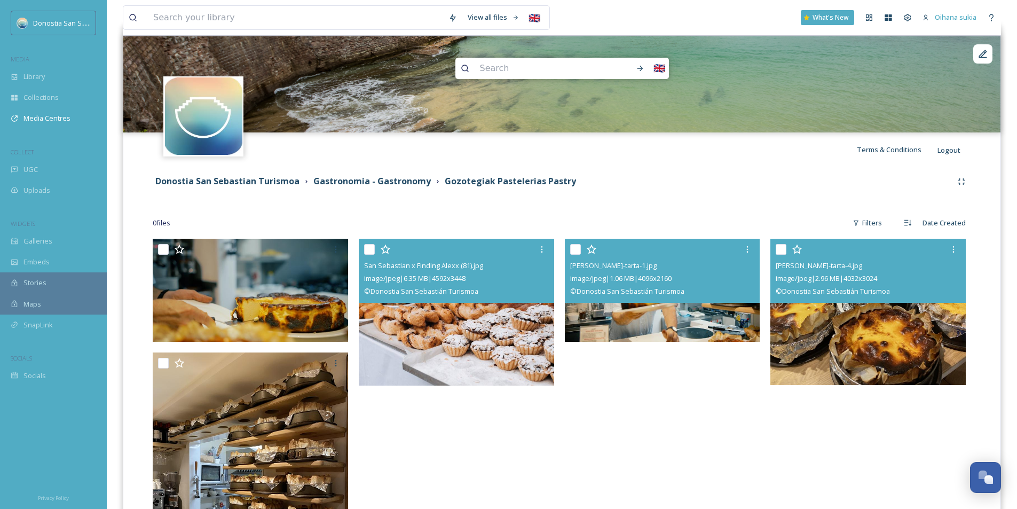
click at [459, 369] on img at bounding box center [456, 312] width 195 height 147
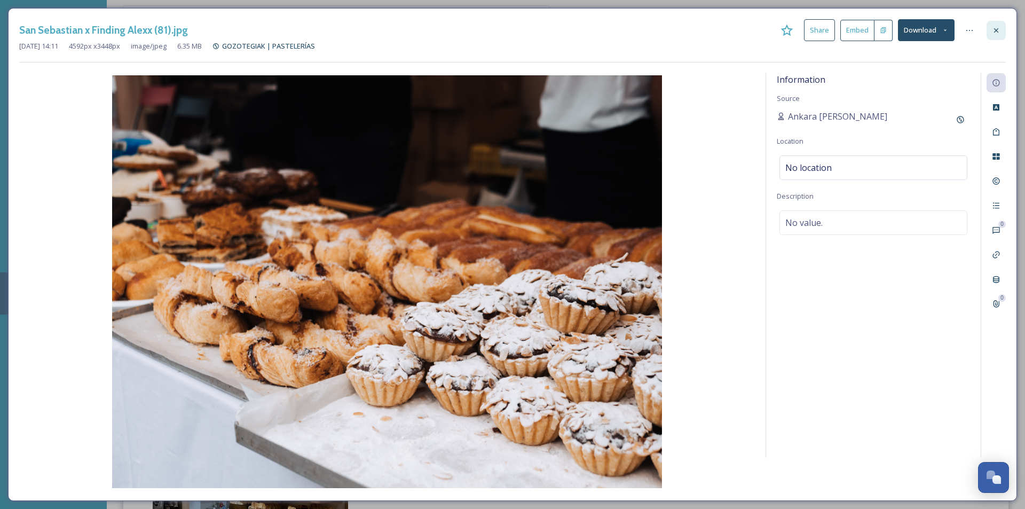
click at [999, 28] on icon at bounding box center [996, 30] width 9 height 9
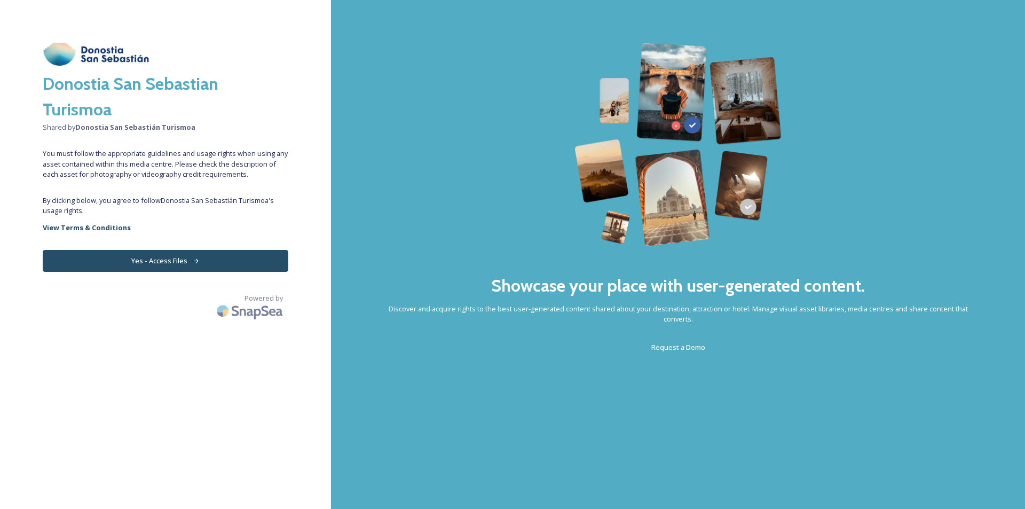
click at [193, 260] on icon at bounding box center [196, 260] width 7 height 7
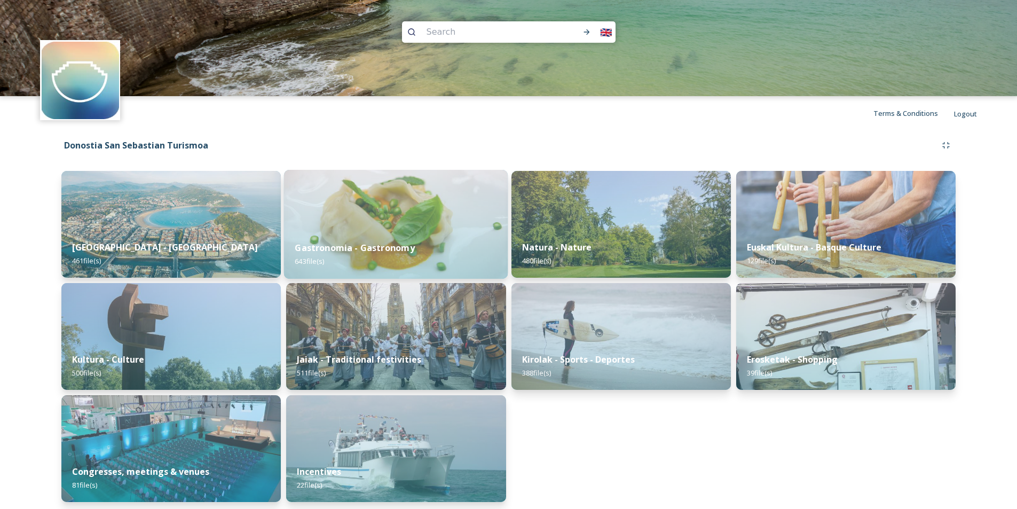
click at [397, 256] on div "Gastronomia - Gastronomy 643 file(s)" at bounding box center [396, 254] width 224 height 49
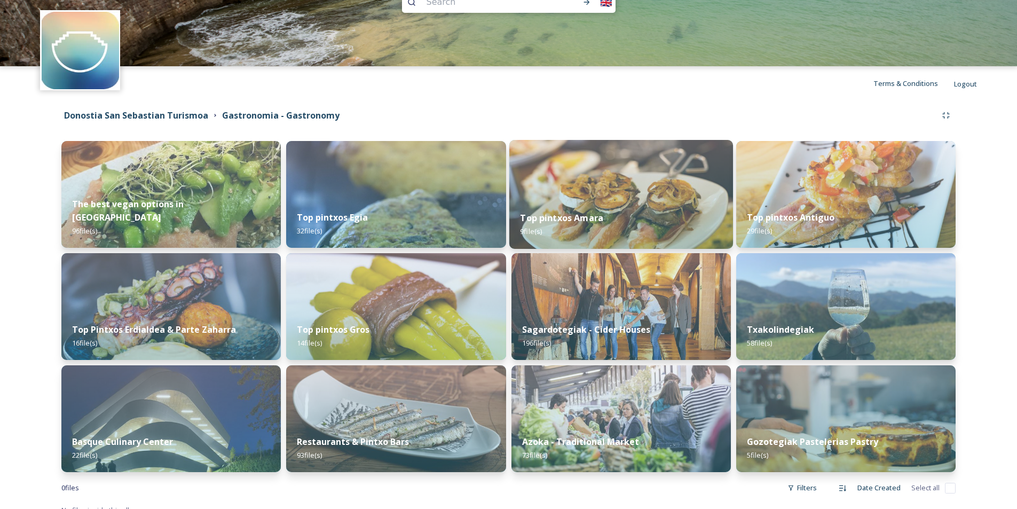
scroll to position [43, 0]
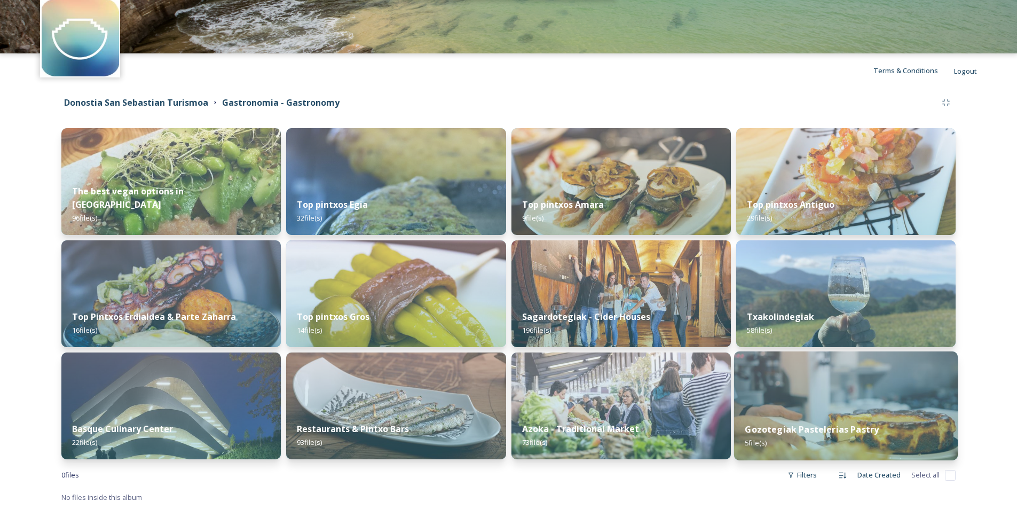
click at [872, 397] on img at bounding box center [846, 405] width 224 height 109
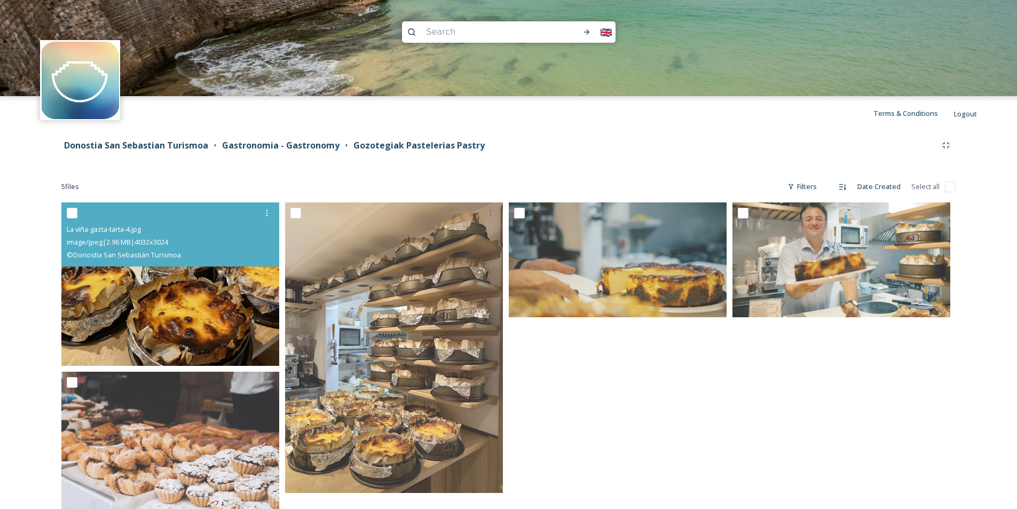
click at [72, 209] on input "checkbox" at bounding box center [72, 213] width 11 height 11
checkbox input "true"
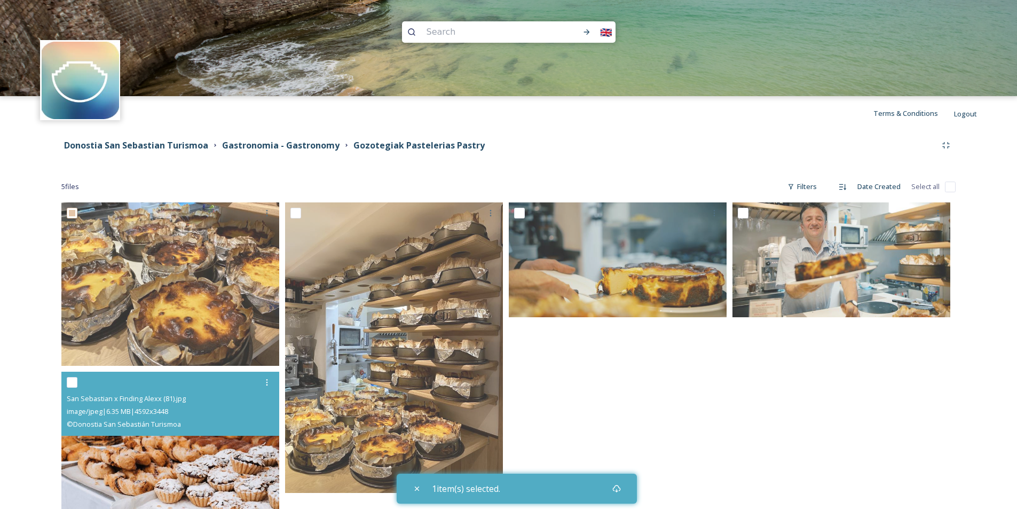
click at [75, 382] on input "checkbox" at bounding box center [72, 382] width 11 height 11
checkbox input "true"
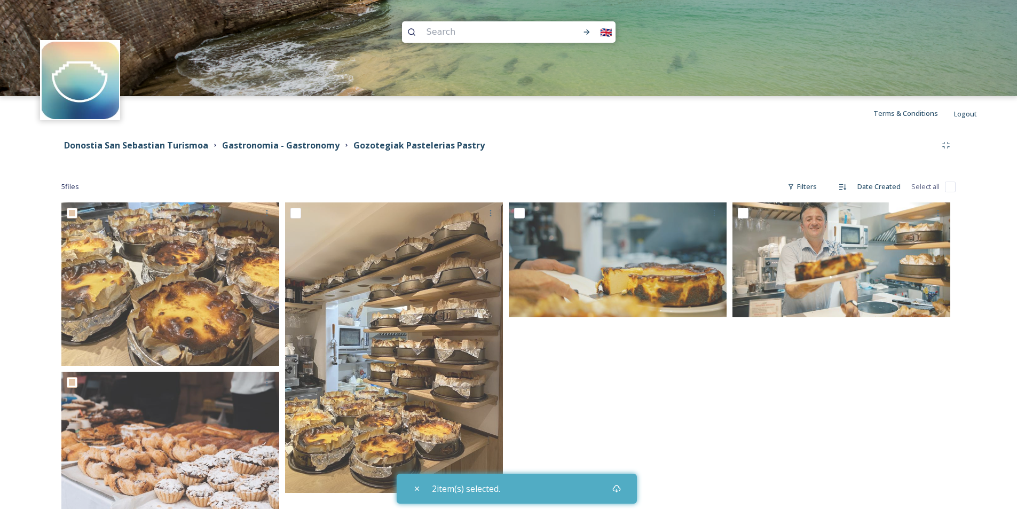
click at [953, 185] on input "checkbox" at bounding box center [950, 186] width 11 height 11
checkbox input "true"
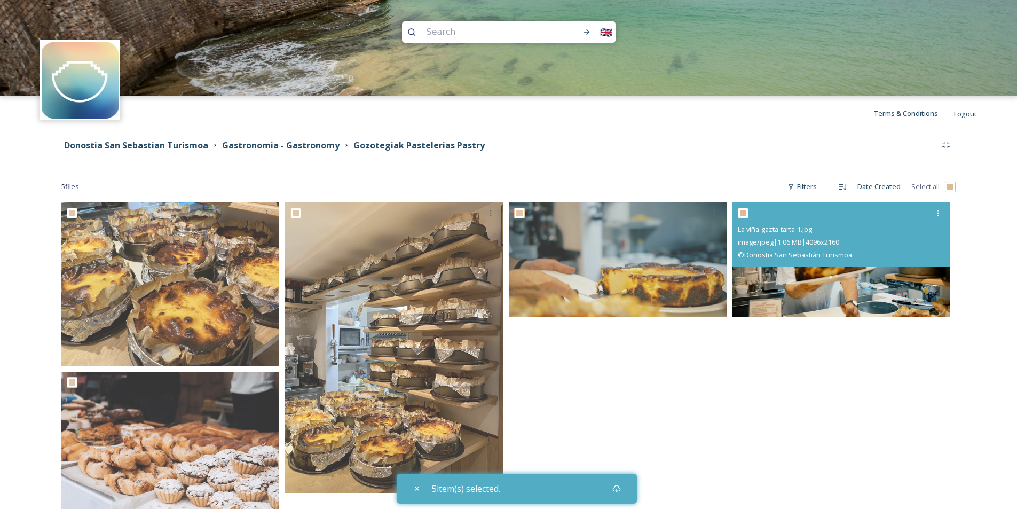
scroll to position [50, 0]
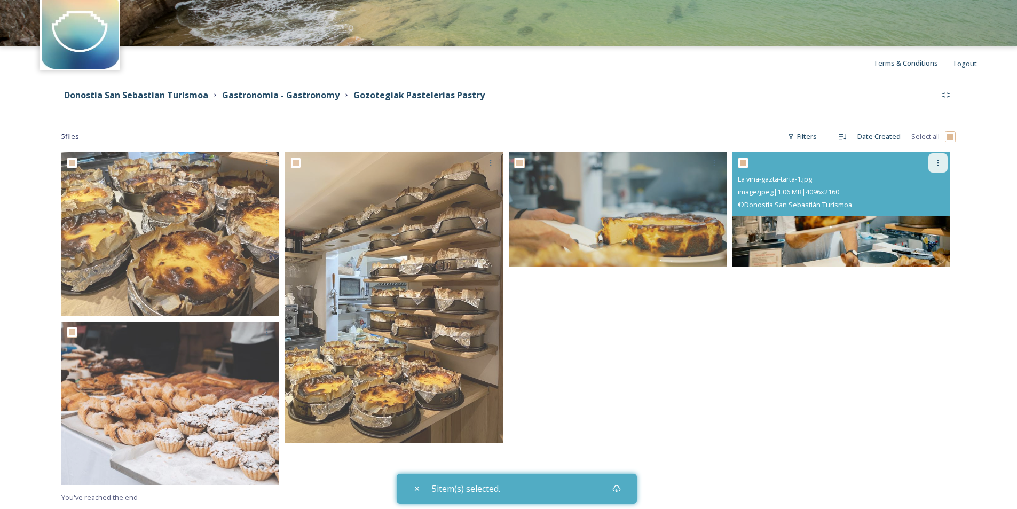
click at [935, 163] on icon at bounding box center [938, 163] width 9 height 9
click at [938, 160] on icon at bounding box center [938, 163] width 2 height 6
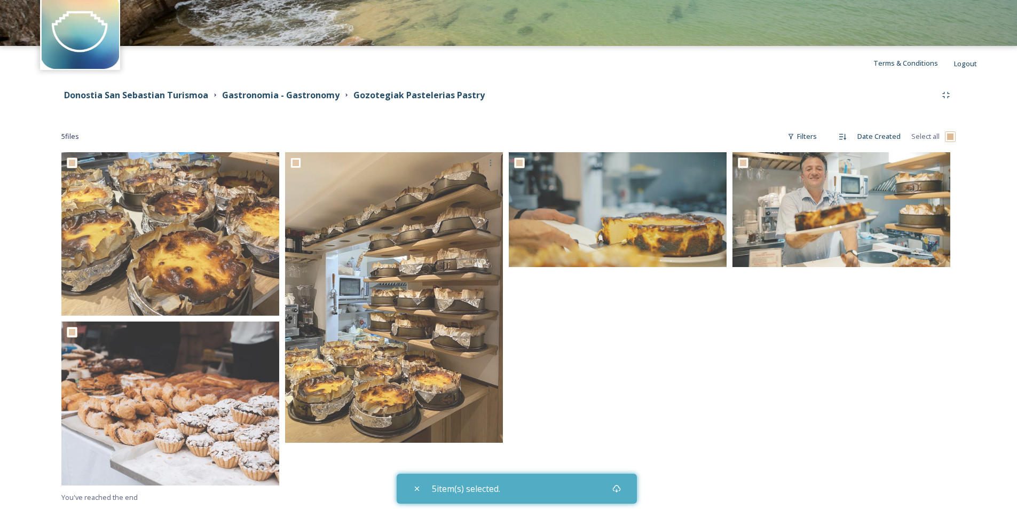
click at [949, 140] on input "checkbox" at bounding box center [950, 136] width 11 height 11
checkbox input "false"
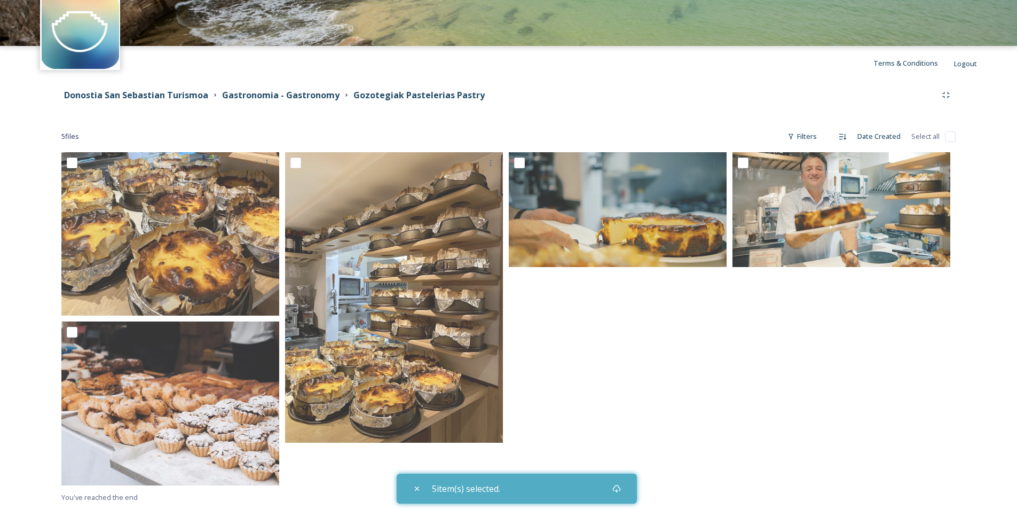
checkbox input "false"
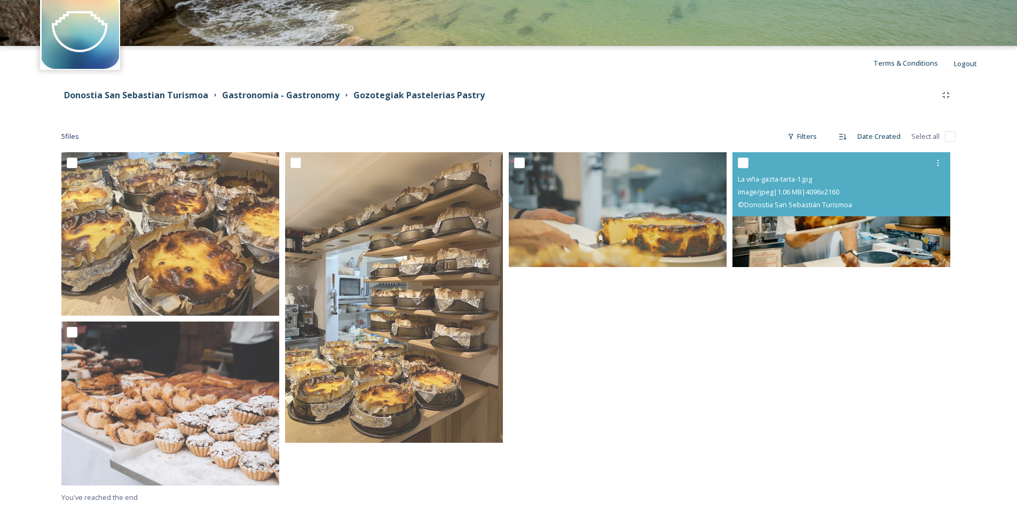
click at [774, 228] on img at bounding box center [841, 209] width 218 height 115
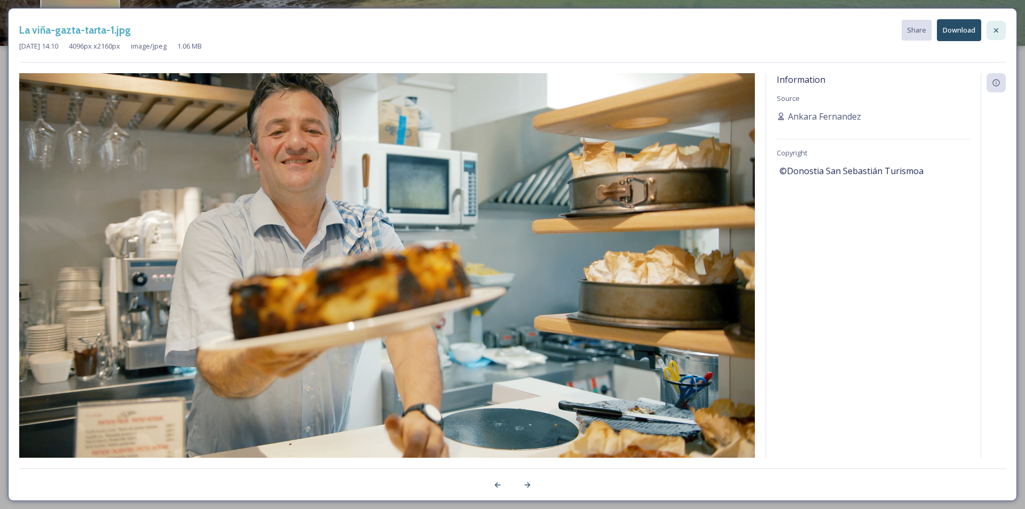
click at [996, 29] on icon at bounding box center [996, 30] width 4 height 4
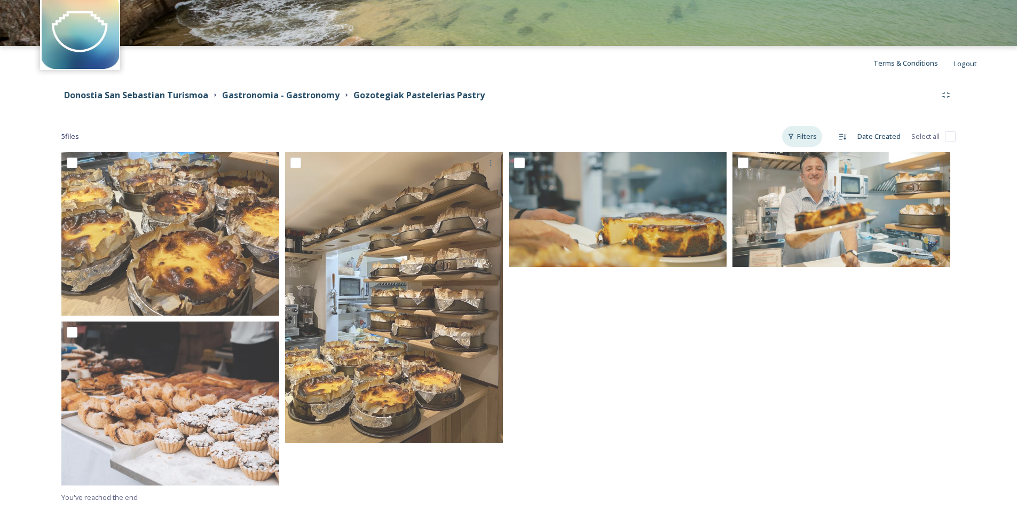
click at [818, 140] on div "Filters" at bounding box center [802, 136] width 40 height 21
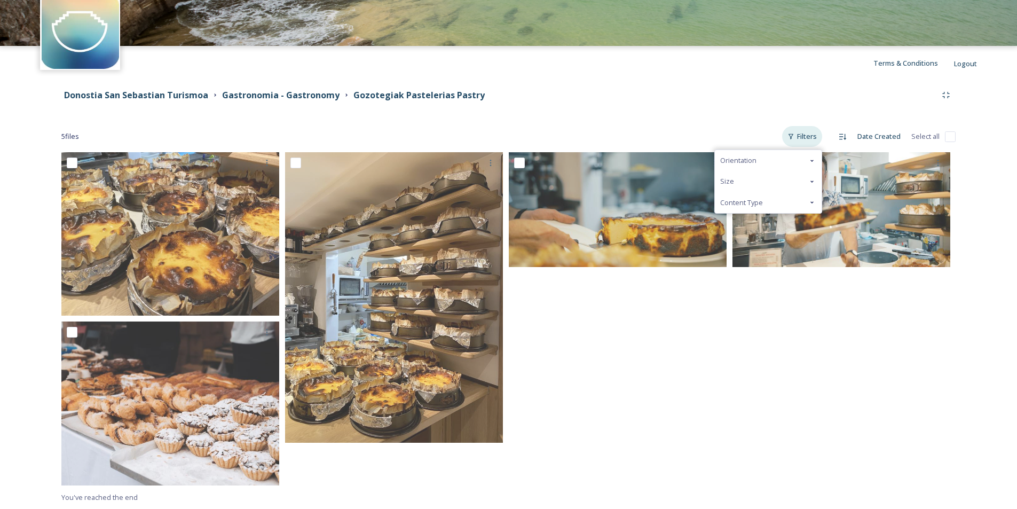
click at [818, 140] on div "Filters" at bounding box center [802, 136] width 40 height 21
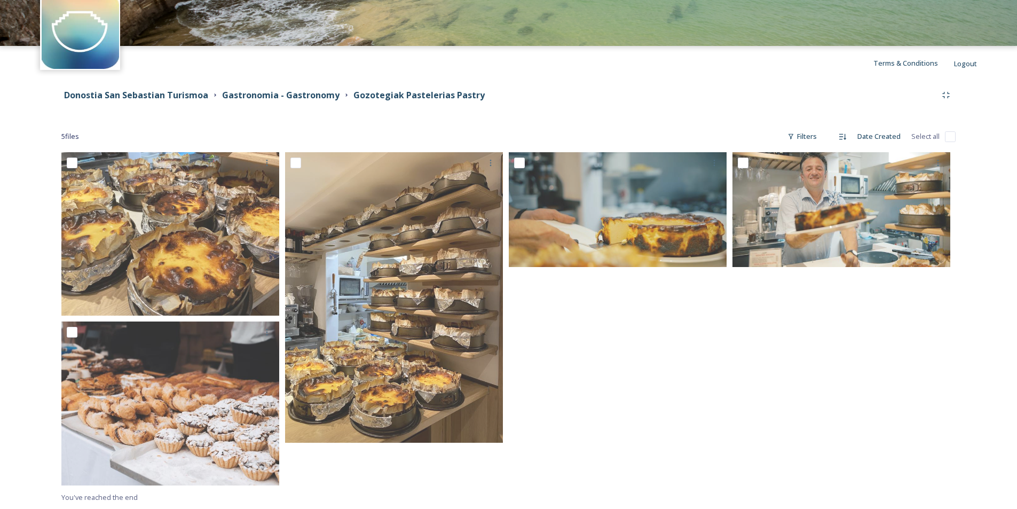
click at [814, 368] on div at bounding box center [843, 321] width 223 height 338
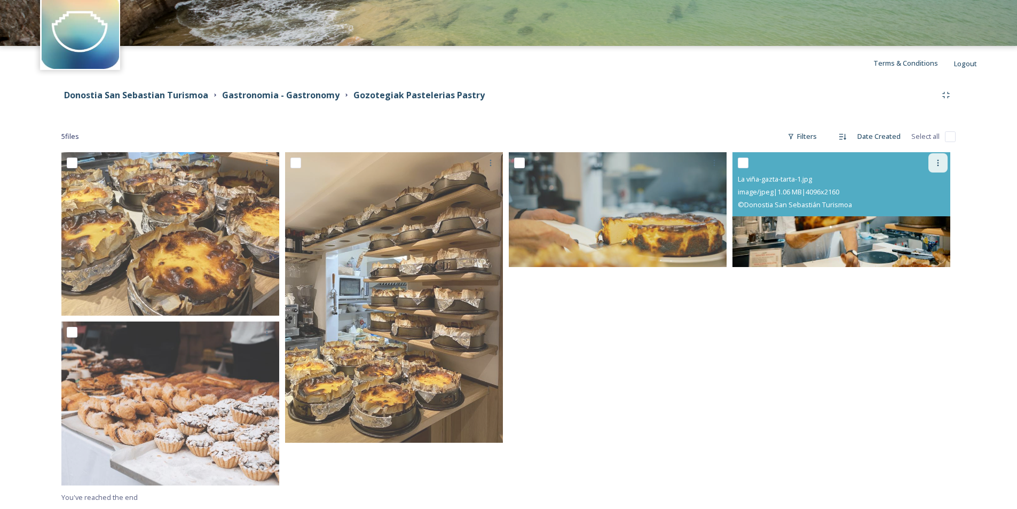
click at [933, 164] on div at bounding box center [937, 162] width 19 height 19
click at [928, 185] on span "View File" at bounding box center [923, 186] width 28 height 10
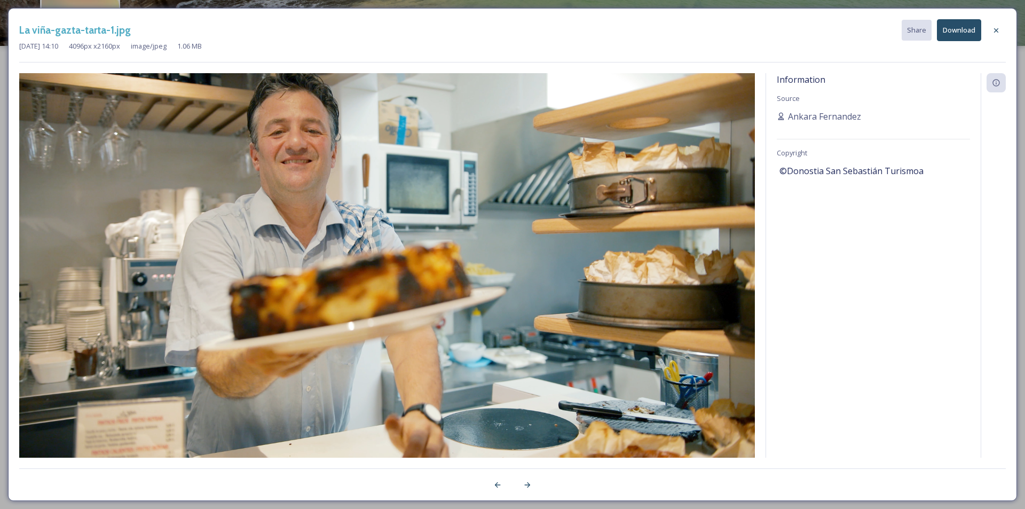
drag, startPoint x: 512, startPoint y: 324, endPoint x: 604, endPoint y: 271, distance: 106.2
click at [604, 271] on img at bounding box center [387, 267] width 736 height 388
click at [1000, 30] on div at bounding box center [996, 30] width 19 height 19
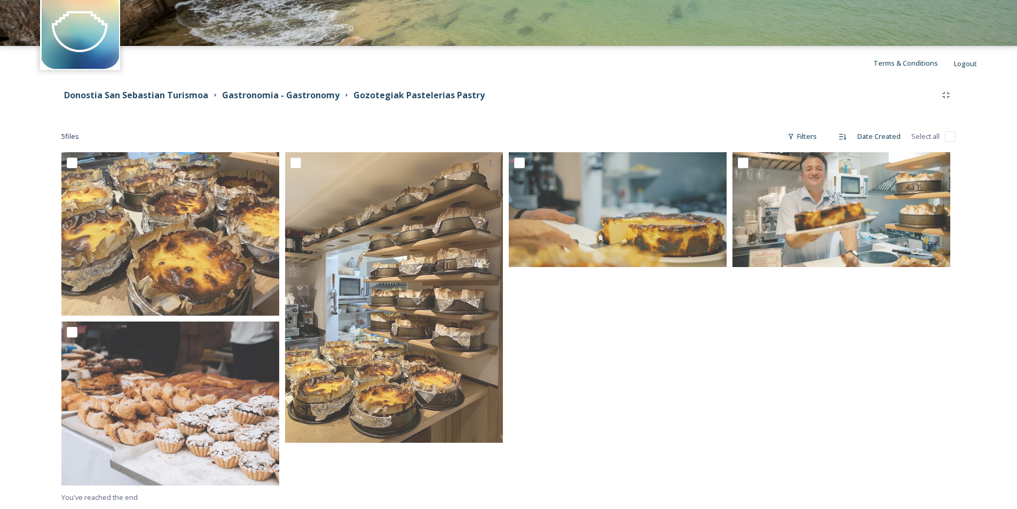
click at [951, 139] on input "checkbox" at bounding box center [950, 136] width 11 height 11
checkbox input "true"
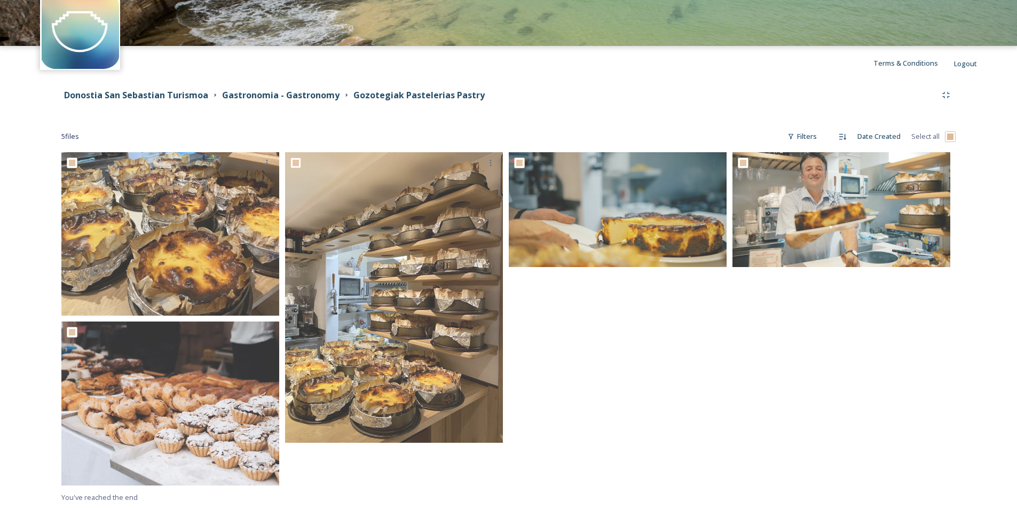
checkbox input "true"
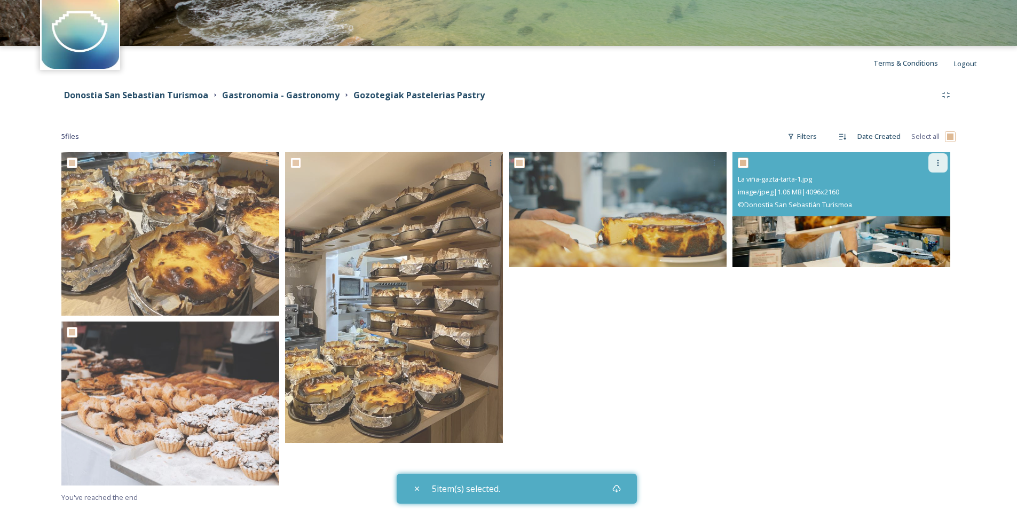
click at [940, 167] on icon at bounding box center [938, 163] width 9 height 9
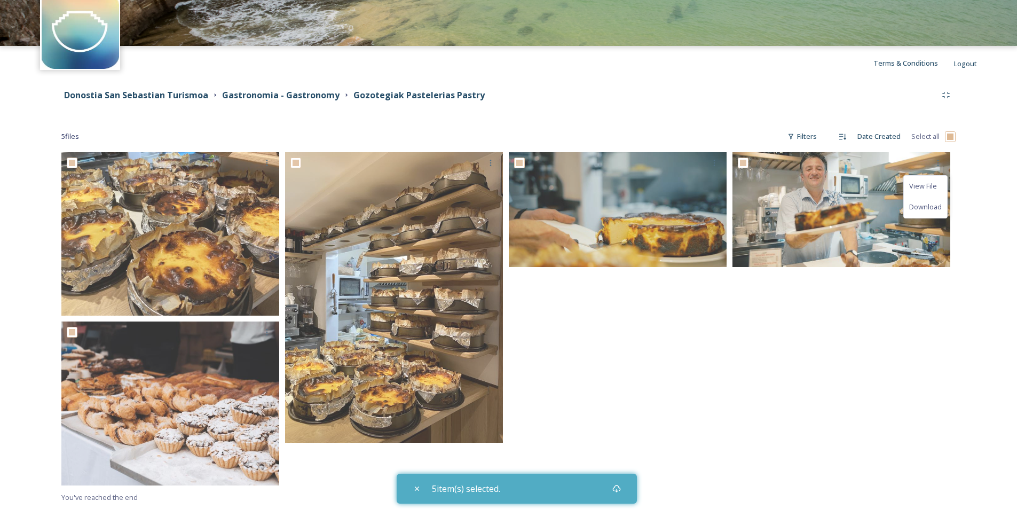
click at [692, 399] on div at bounding box center [620, 321] width 223 height 338
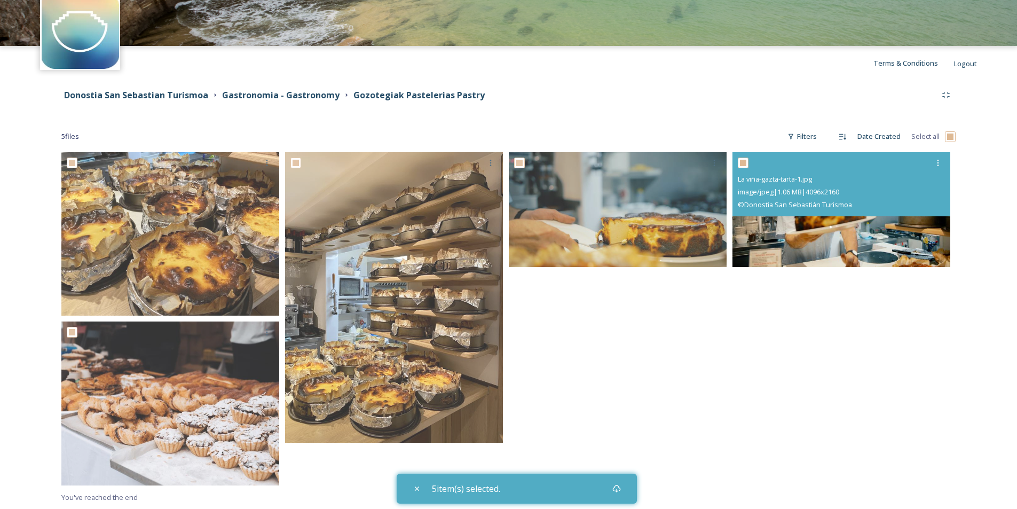
click at [850, 252] on img at bounding box center [841, 209] width 218 height 115
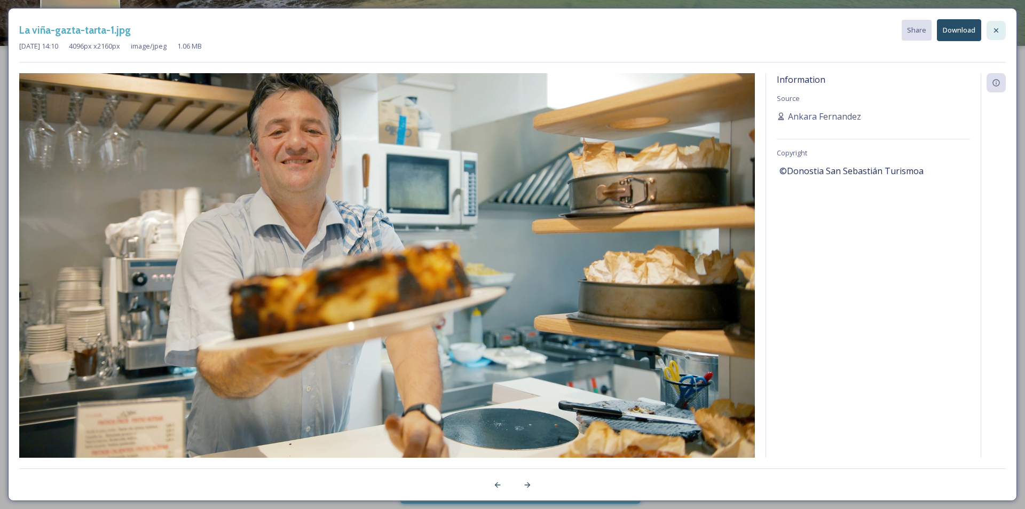
click at [993, 27] on icon at bounding box center [996, 30] width 9 height 9
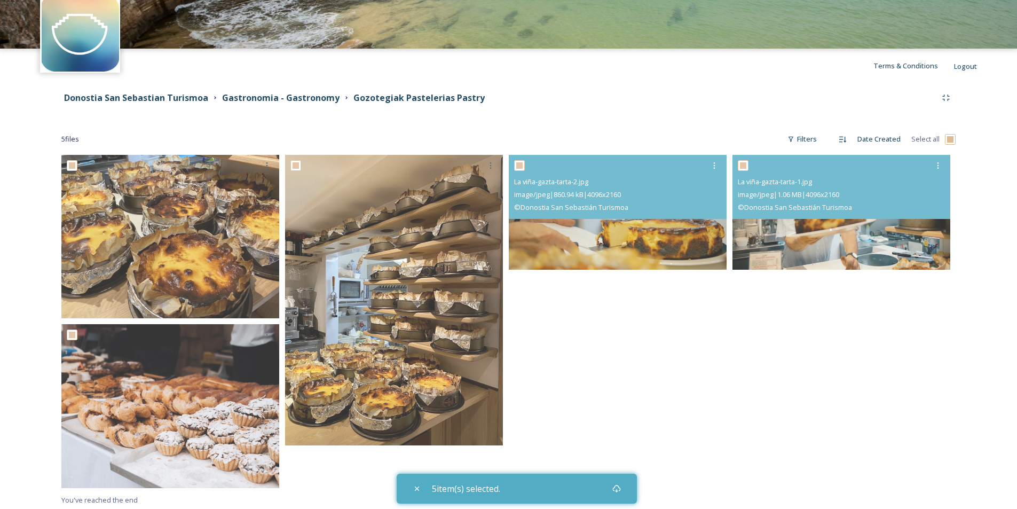
scroll to position [0, 0]
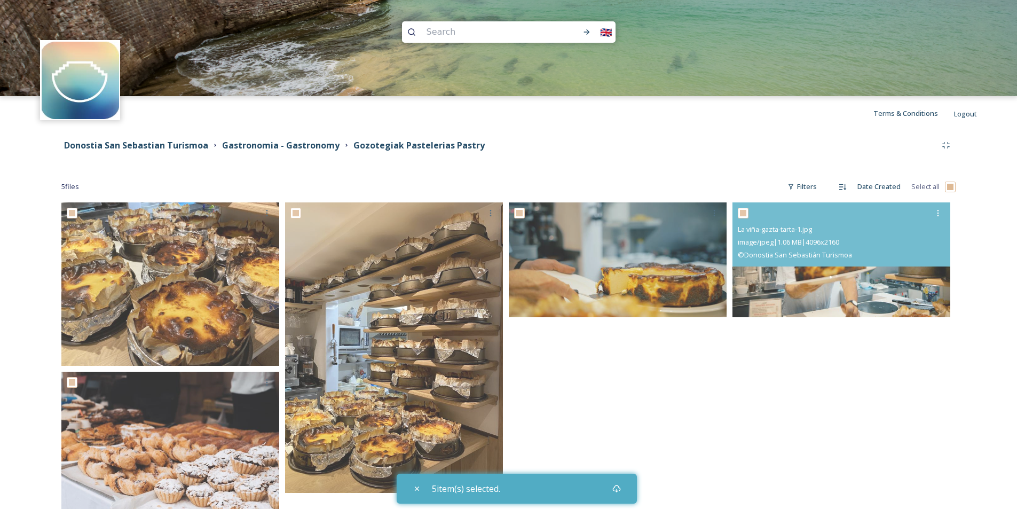
click at [503, 31] on input at bounding box center [489, 31] width 137 height 23
type input "la viña"
click at [548, 129] on div "Terms & Conditions Logout" at bounding box center [508, 113] width 1017 height 34
click at [585, 29] on icon at bounding box center [586, 32] width 9 height 9
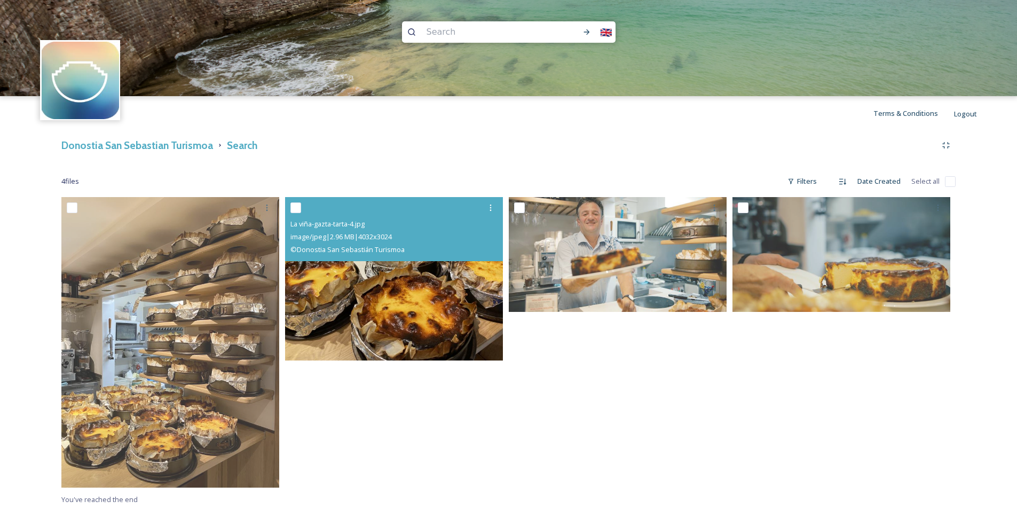
scroll to position [2, 0]
